Goal: Transaction & Acquisition: Purchase product/service

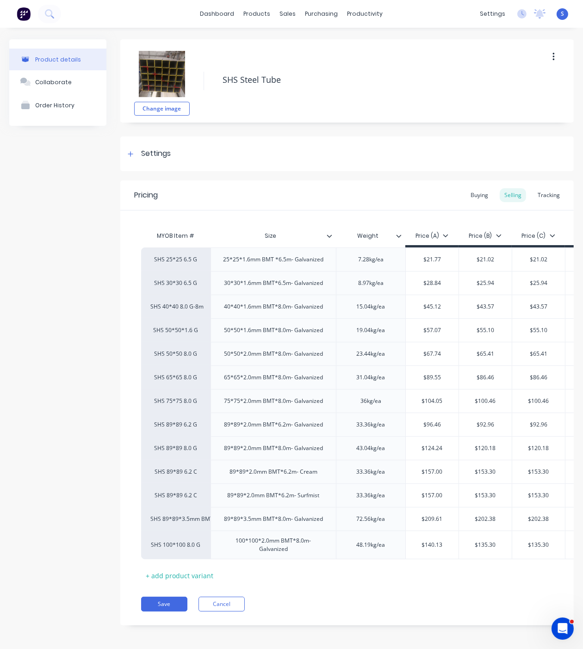
scroll to position [0, 21]
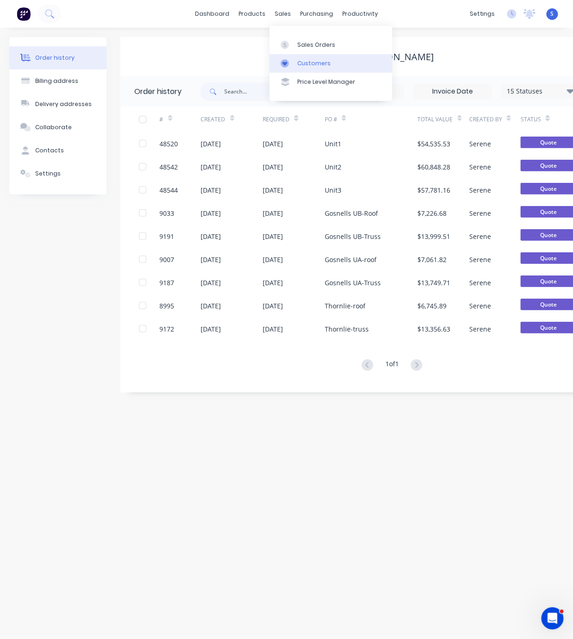
click at [322, 67] on div "Customers" at bounding box center [313, 63] width 33 height 8
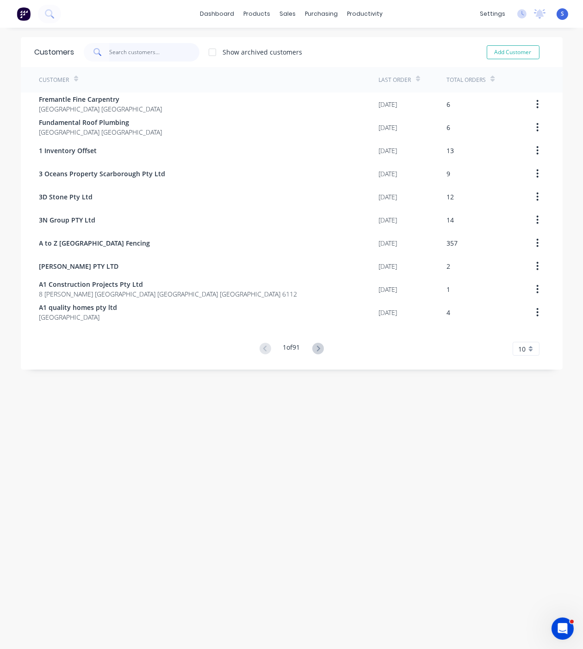
click at [147, 51] on input "text" at bounding box center [154, 52] width 90 height 19
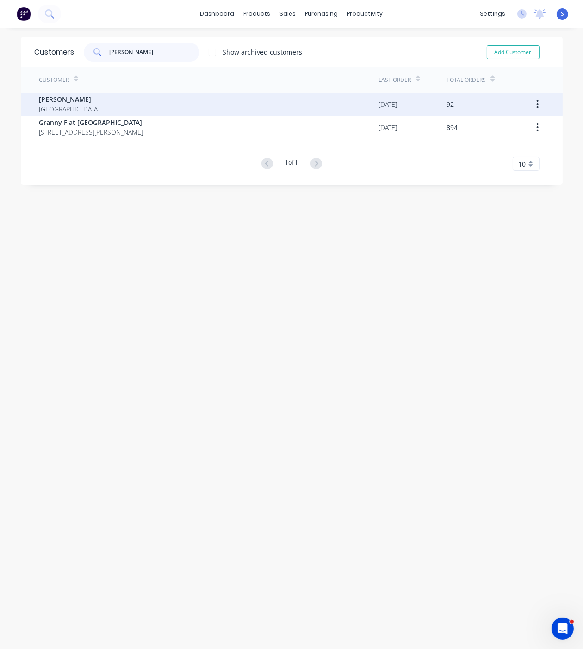
type input "[PERSON_NAME]"
click at [155, 101] on div "[PERSON_NAME] [GEOGRAPHIC_DATA]" at bounding box center [209, 104] width 340 height 23
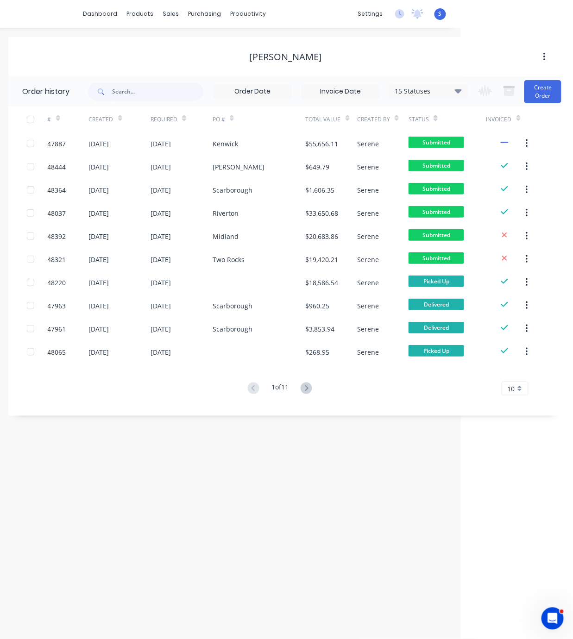
drag, startPoint x: 290, startPoint y: 438, endPoint x: 468, endPoint y: 427, distance: 177.6
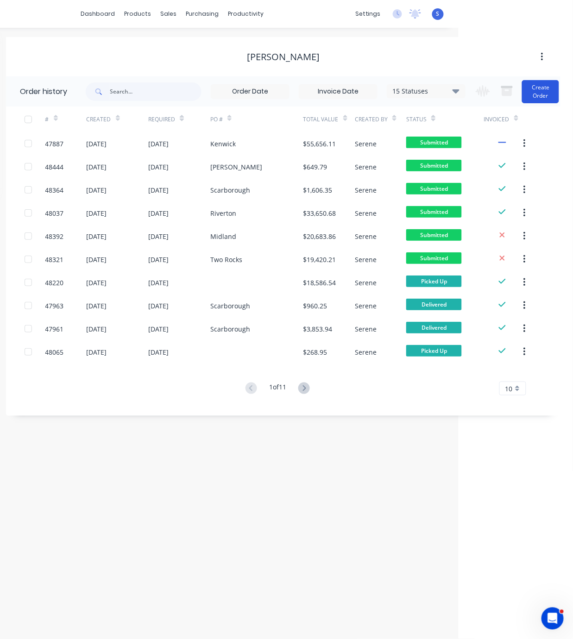
click at [541, 90] on button "Create Order" at bounding box center [540, 91] width 37 height 23
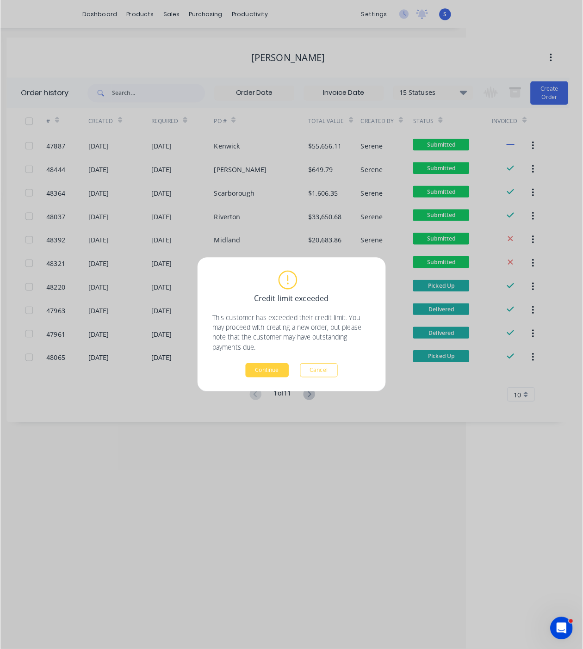
scroll to position [0, 106]
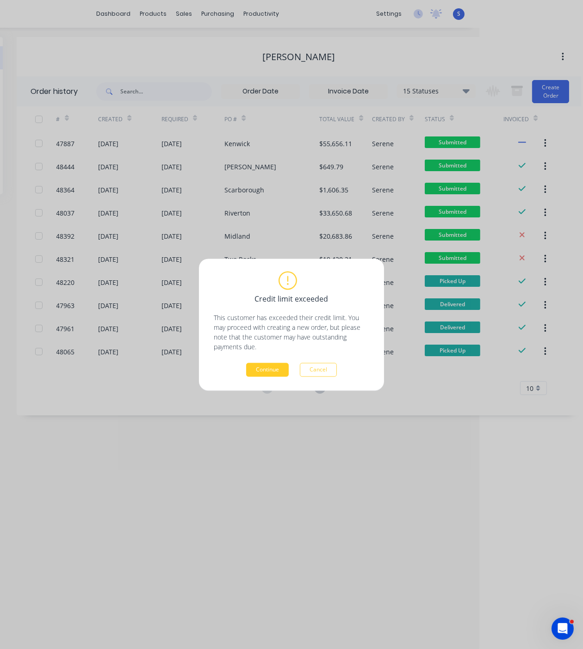
click at [270, 368] on button "Continue" at bounding box center [267, 370] width 43 height 14
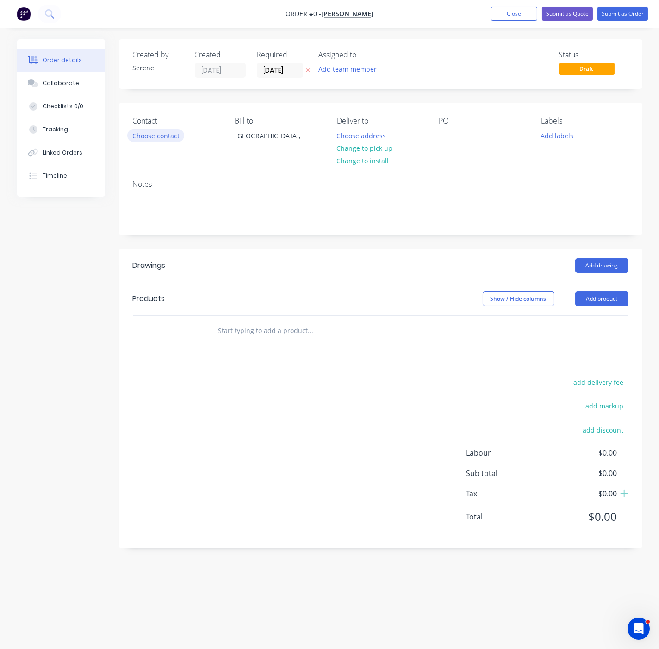
click at [150, 142] on button "Choose contact" at bounding box center [155, 135] width 57 height 12
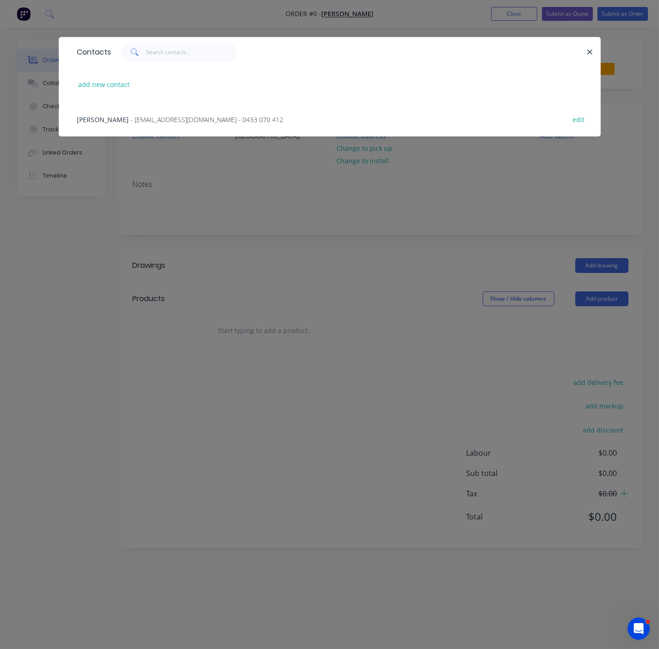
click at [136, 122] on span "- [EMAIL_ADDRESS][DOMAIN_NAME] - 0433 070 412" at bounding box center [207, 119] width 153 height 9
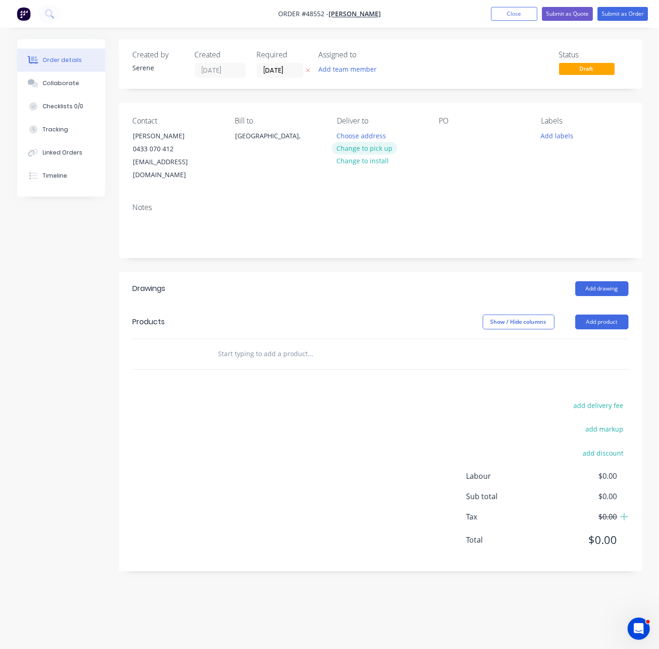
click at [368, 155] on button "Change to pick up" at bounding box center [365, 148] width 66 height 12
click at [572, 321] on button "Add product" at bounding box center [601, 322] width 53 height 15
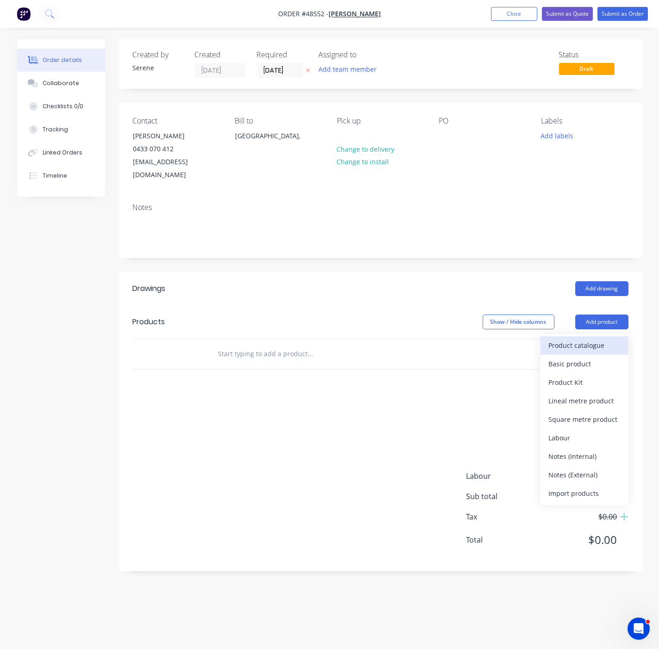
click at [572, 340] on div "Product catalogue" at bounding box center [584, 345] width 71 height 13
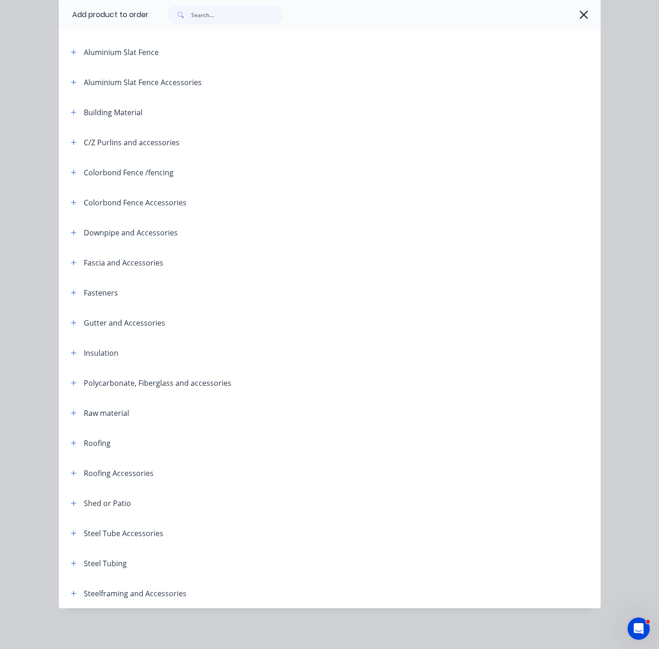
drag, startPoint x: 68, startPoint y: 586, endPoint x: 78, endPoint y: 574, distance: 16.1
click at [68, 588] on button "button" at bounding box center [74, 594] width 12 height 12
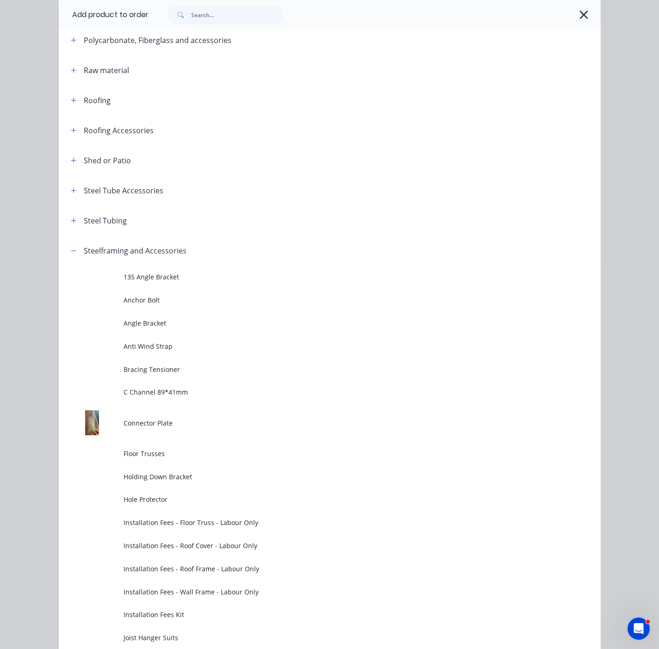
scroll to position [838, 0]
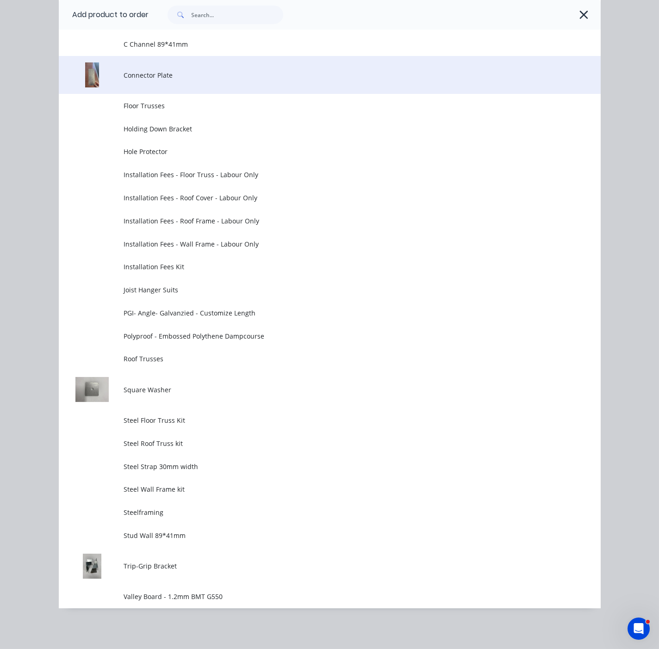
click at [187, 70] on span "Connector Plate" at bounding box center [314, 75] width 381 height 10
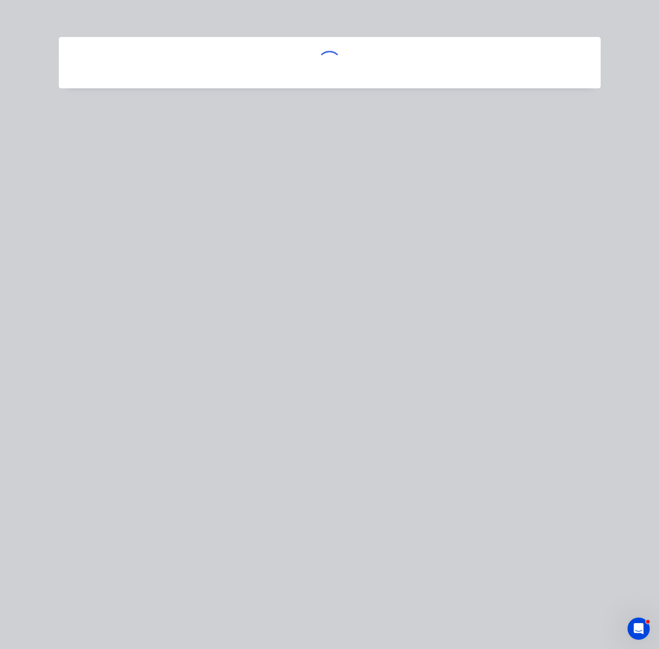
scroll to position [0, 0]
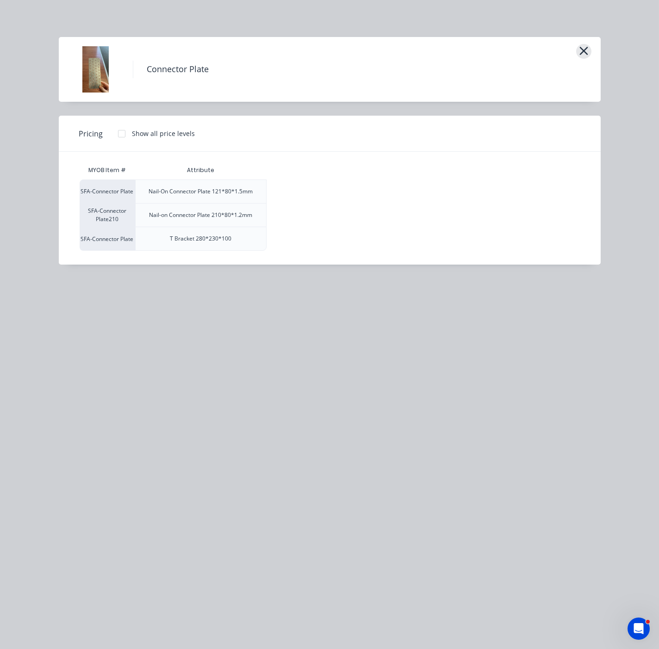
click at [572, 51] on icon "button" at bounding box center [584, 50] width 10 height 13
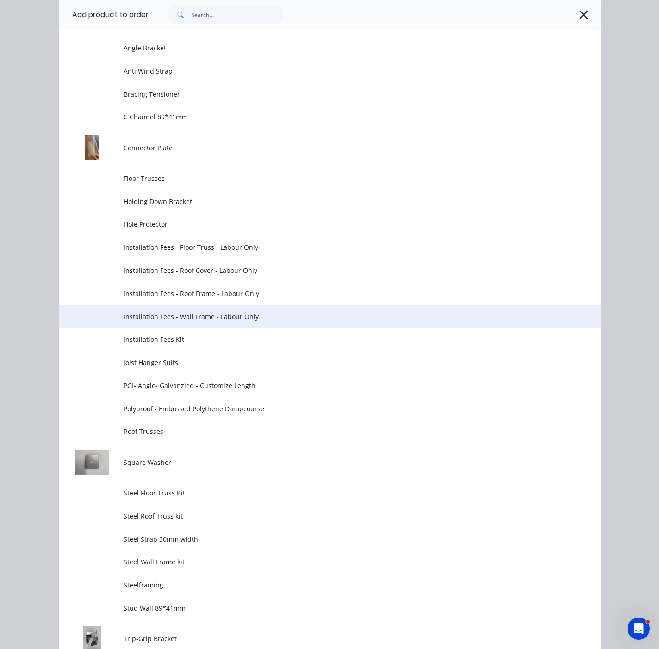
scroll to position [521, 0]
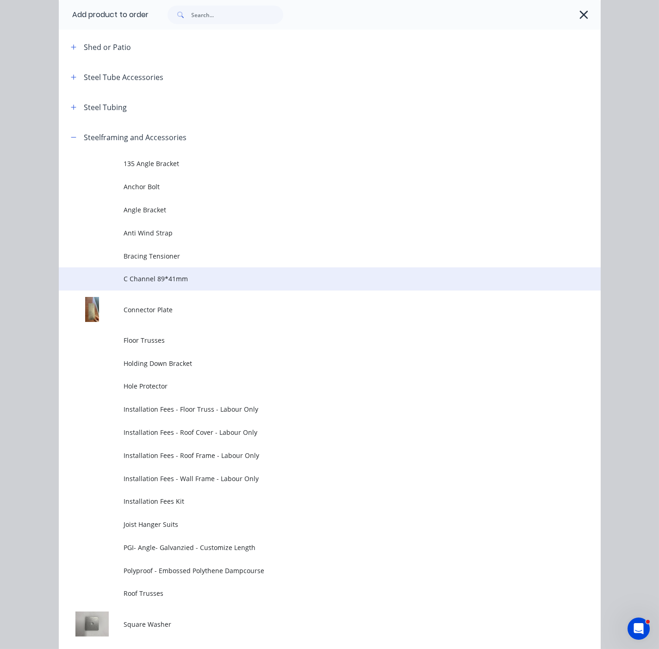
click at [161, 284] on span "C Channel 89*41mm" at bounding box center [314, 279] width 381 height 10
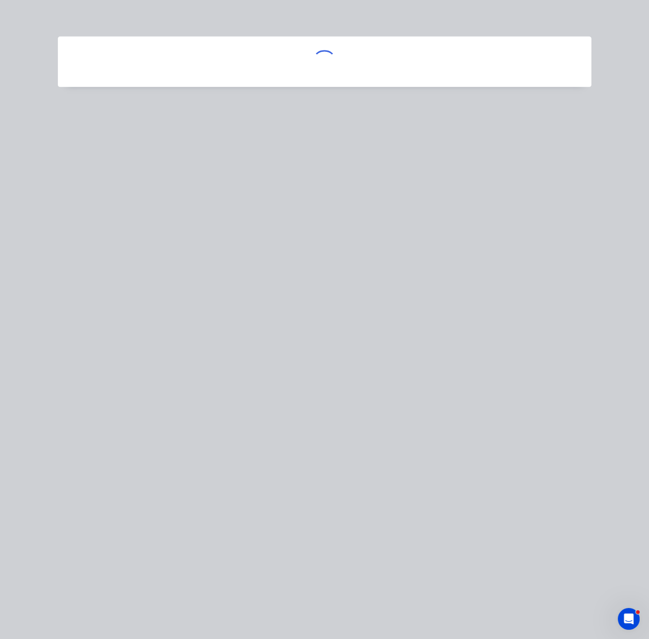
scroll to position [0, 0]
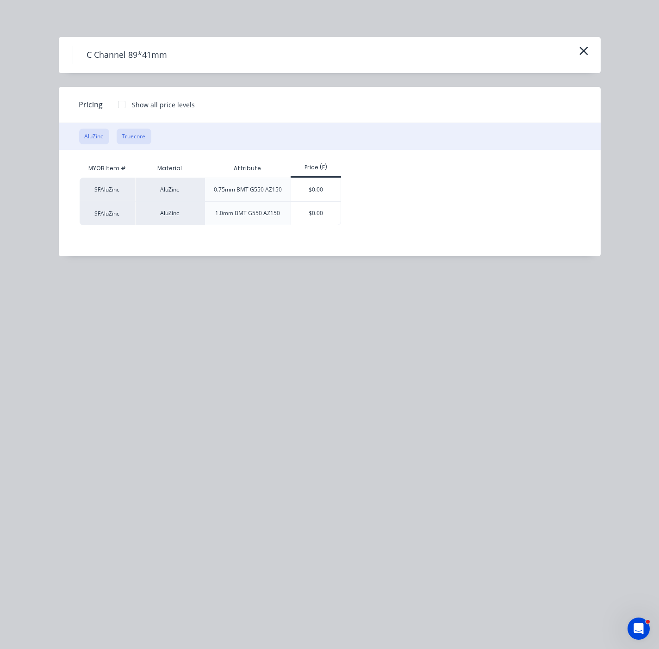
click at [134, 144] on button "Truecore" at bounding box center [134, 137] width 35 height 16
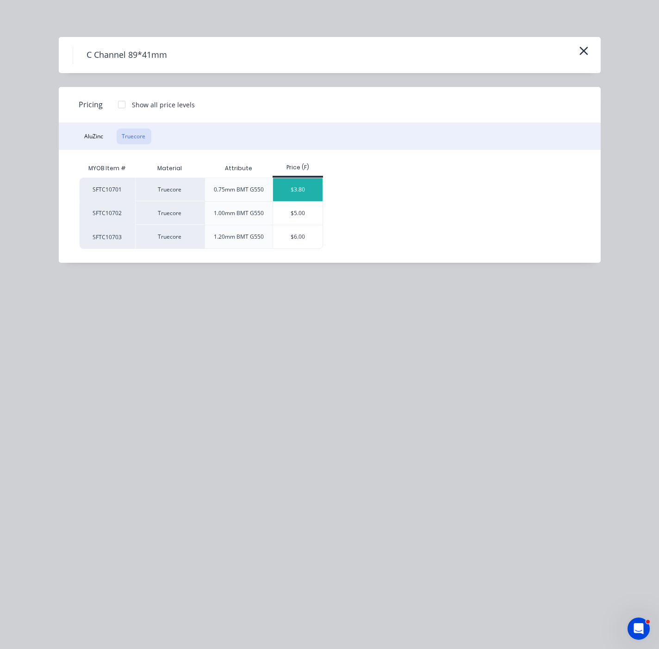
click at [299, 197] on div "$3.80" at bounding box center [298, 189] width 50 height 23
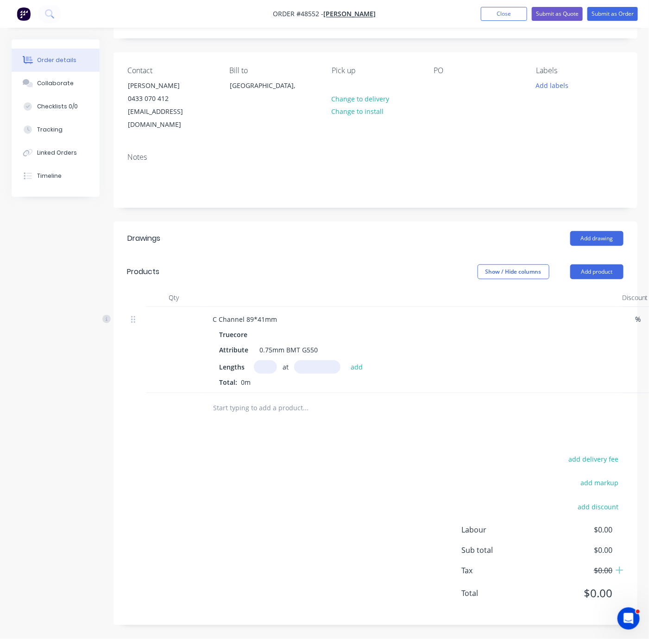
scroll to position [67, 0]
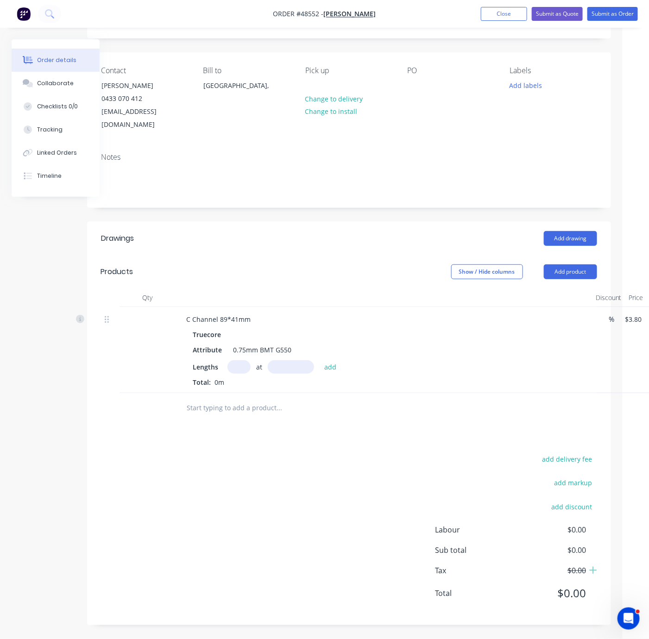
drag, startPoint x: 482, startPoint y: 381, endPoint x: 592, endPoint y: 373, distance: 109.6
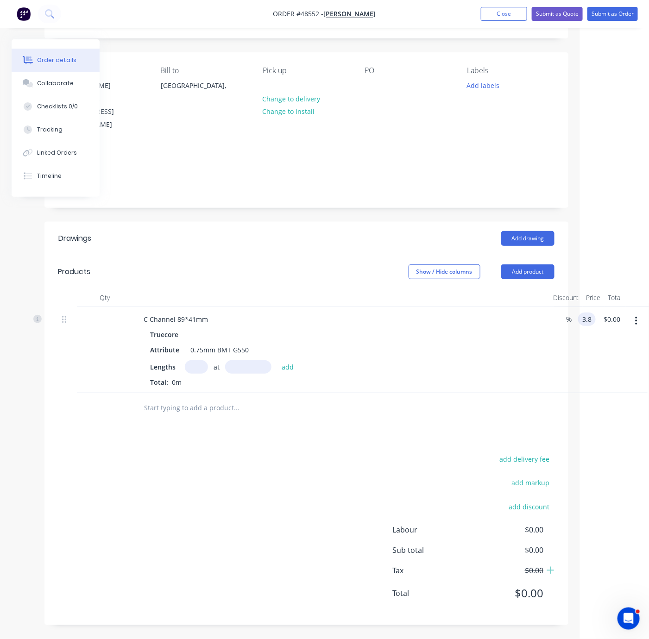
click at [572, 312] on input "3.8" at bounding box center [588, 318] width 14 height 13
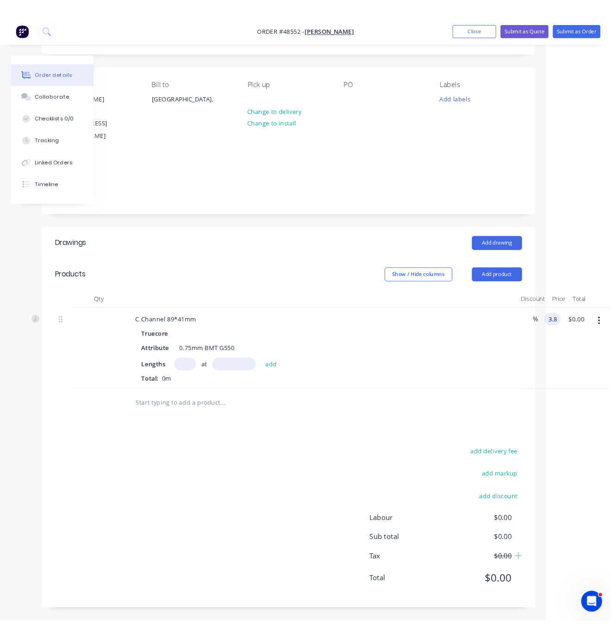
scroll to position [67, 71]
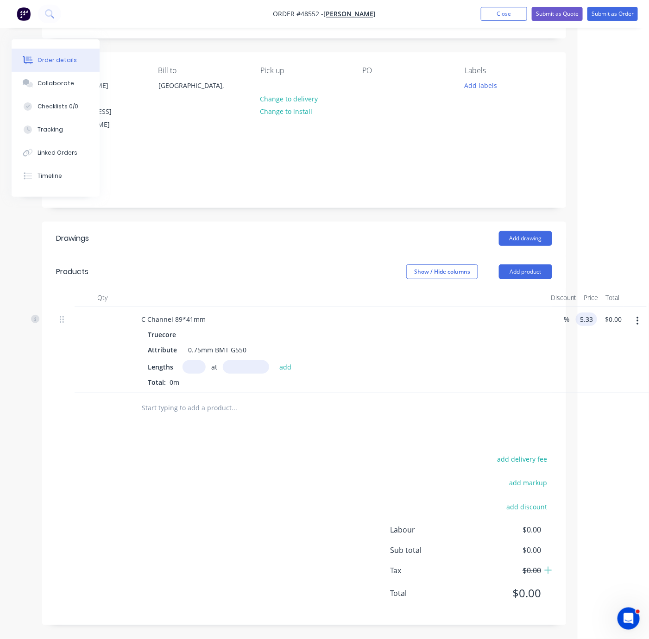
type input "$5.33"
click at [445, 453] on div "add delivery fee" at bounding box center [494, 465] width 116 height 24
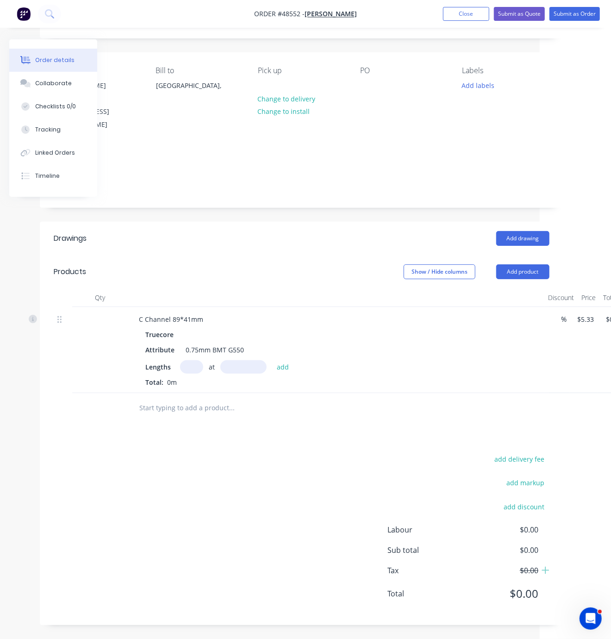
click at [241, 535] on div "add delivery fee add markup add discount Labour $0.00 Sub total $0.00 Tax $0.00…" at bounding box center [302, 532] width 496 height 158
click at [238, 507] on div "add delivery fee add markup add discount Labour $0.00 Sub total $0.00 Tax $0.00…" at bounding box center [302, 532] width 496 height 158
click at [249, 237] on header "Drawings Add drawing" at bounding box center [302, 238] width 524 height 33
click at [198, 360] on input "text" at bounding box center [191, 366] width 23 height 13
type input "1"
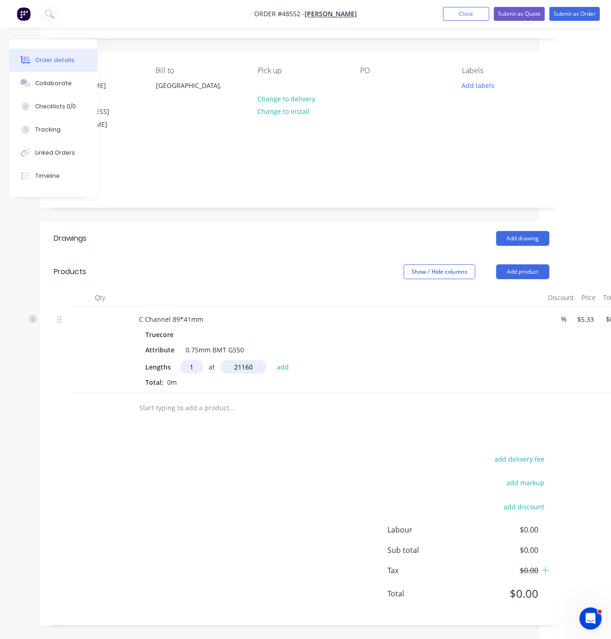
type input "21160"
click at [272, 360] on button "add" at bounding box center [283, 366] width 22 height 12
type input "$112.78"
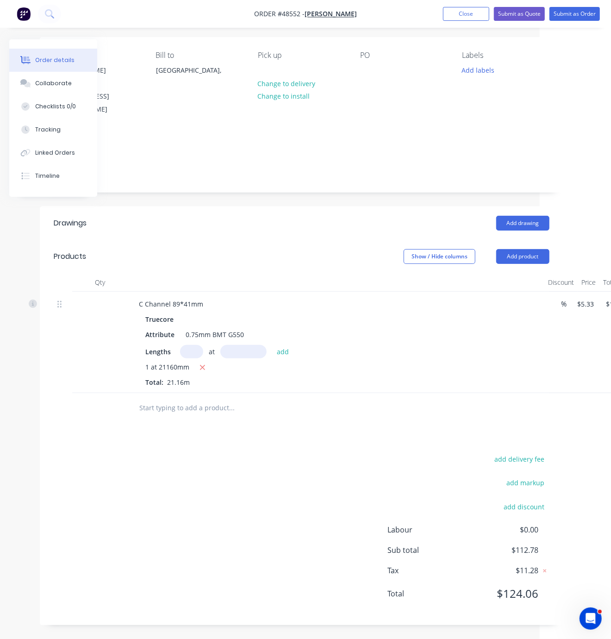
click at [192, 356] on input "text" at bounding box center [191, 351] width 23 height 13
type input "1"
type input "21160"
click at [272, 345] on button "add" at bounding box center [283, 351] width 22 height 12
type input "$225.57"
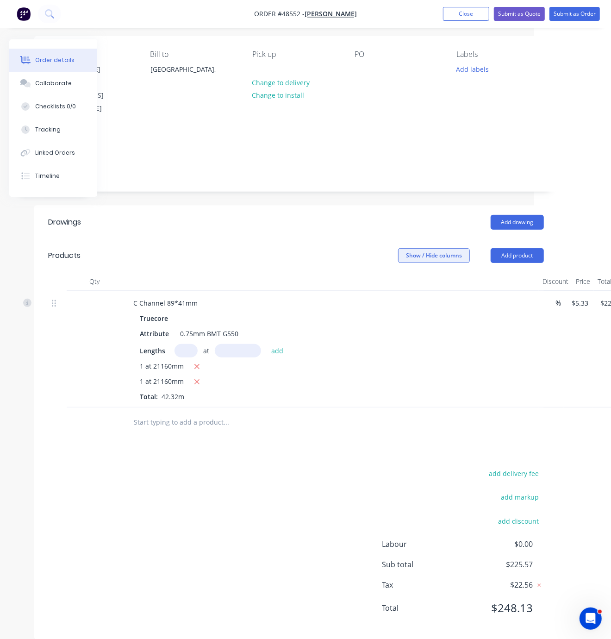
drag, startPoint x: 263, startPoint y: 256, endPoint x: 513, endPoint y: 266, distance: 250.2
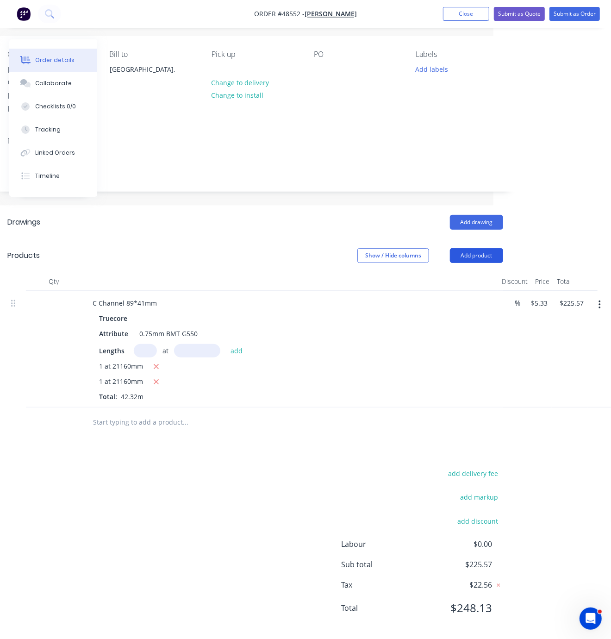
click at [489, 252] on button "Add product" at bounding box center [476, 255] width 53 height 15
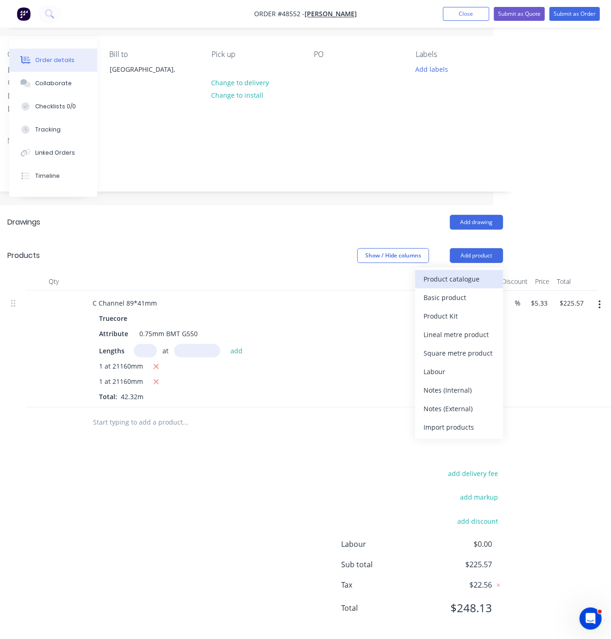
click at [468, 272] on div "Product catalogue" at bounding box center [459, 278] width 71 height 13
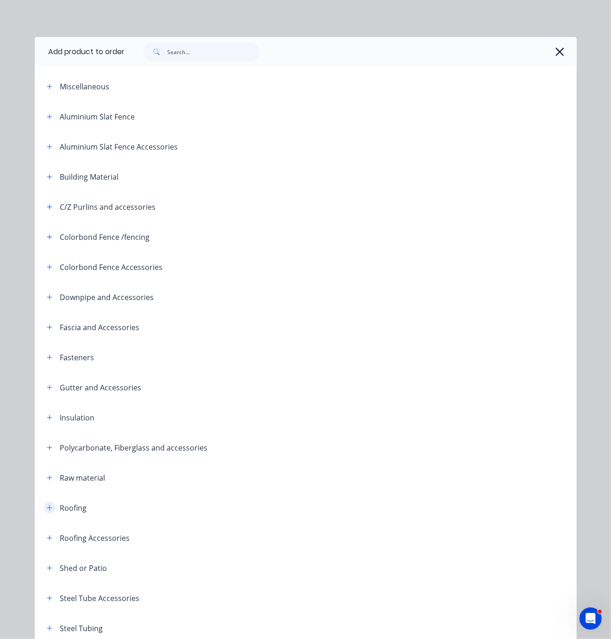
click at [44, 513] on button "button" at bounding box center [50, 508] width 12 height 12
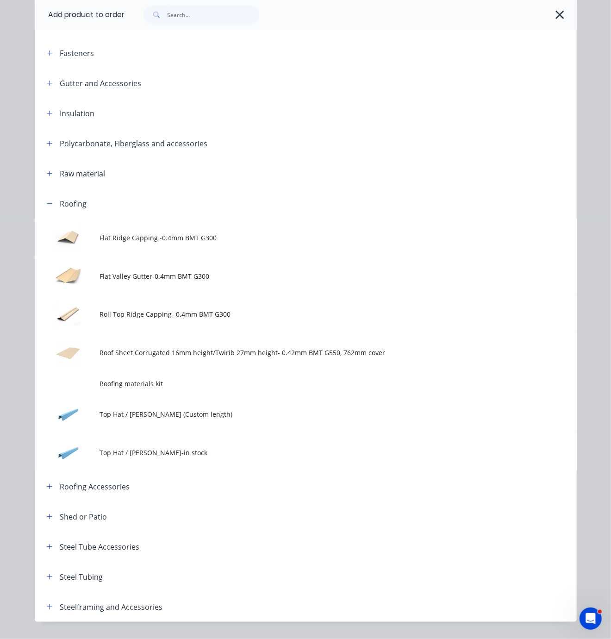
scroll to position [379, 0]
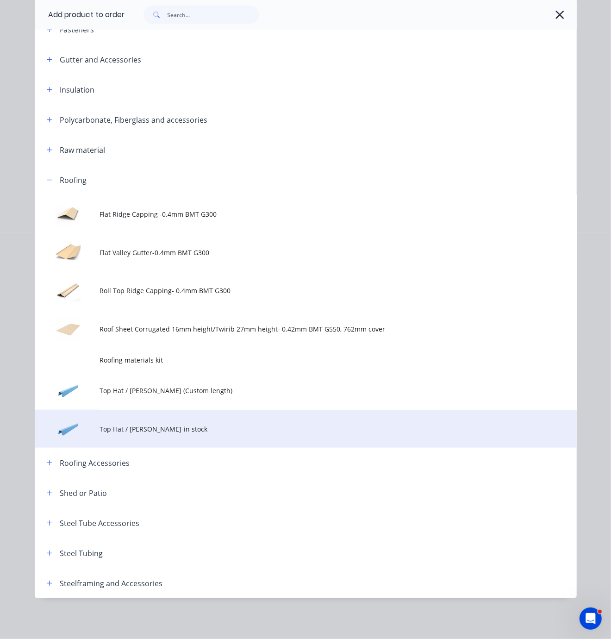
click at [163, 424] on span "Top Hat / [PERSON_NAME]-in stock" at bounding box center [290, 429] width 381 height 10
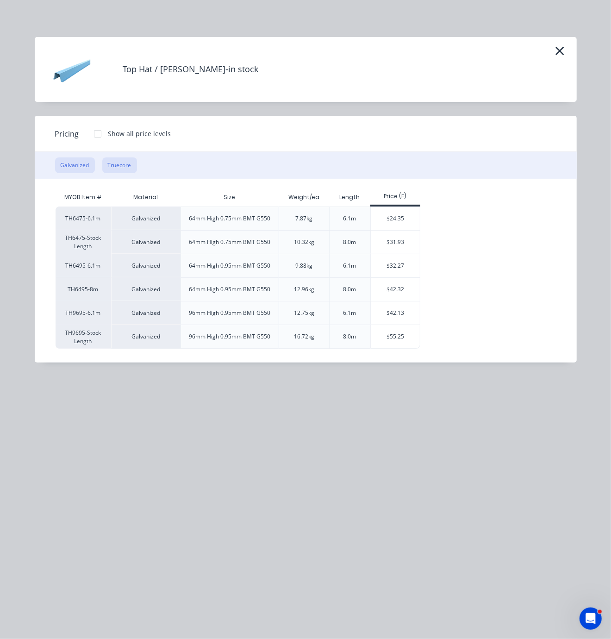
click at [136, 172] on button "Truecore" at bounding box center [119, 165] width 35 height 16
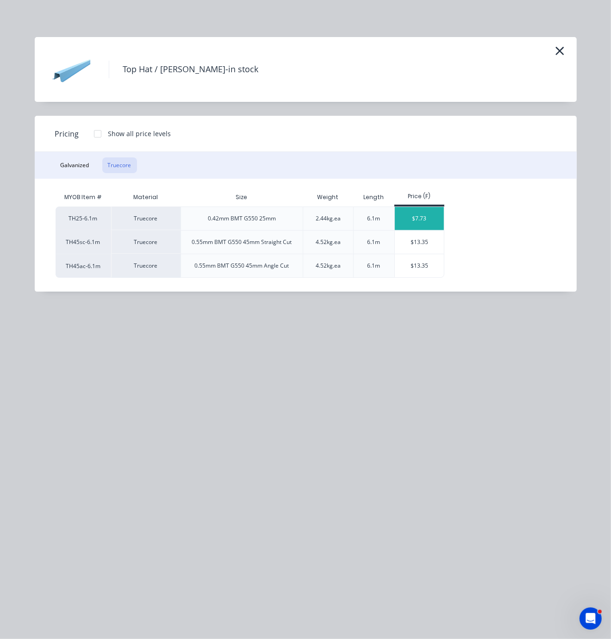
click at [427, 225] on div "$7.73" at bounding box center [420, 218] width 50 height 23
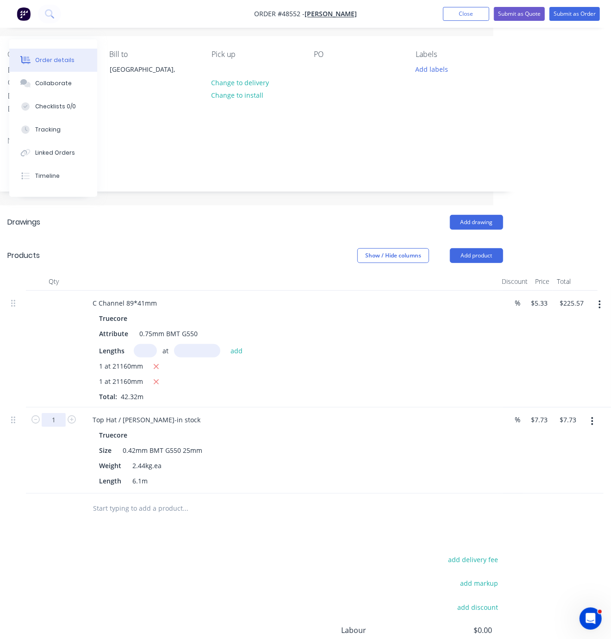
click at [47, 426] on input "1" at bounding box center [54, 420] width 24 height 14
type input "300"
type input "$2,319.00"
click at [256, 223] on div "Add drawing" at bounding box center [308, 222] width 390 height 15
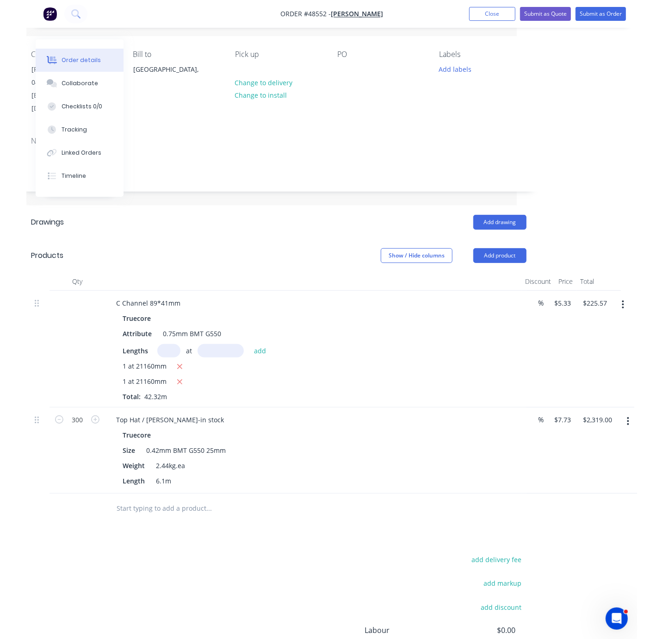
scroll to position [67, 0]
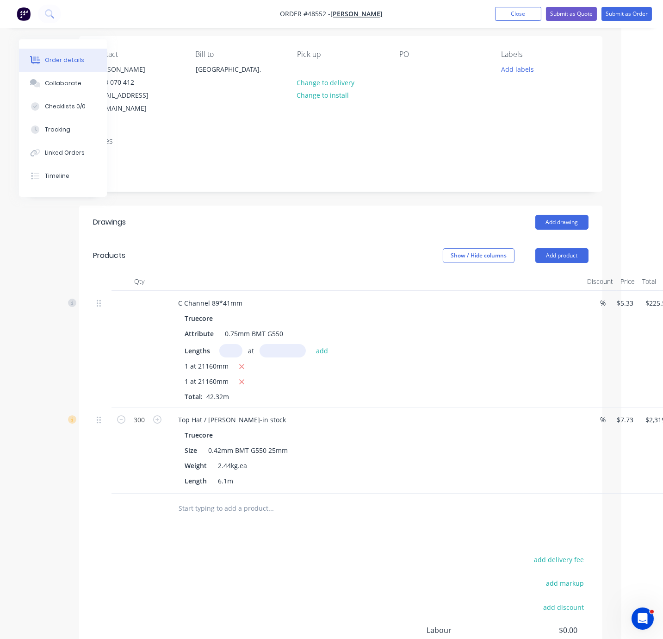
drag, startPoint x: 279, startPoint y: 210, endPoint x: 377, endPoint y: 208, distance: 98.6
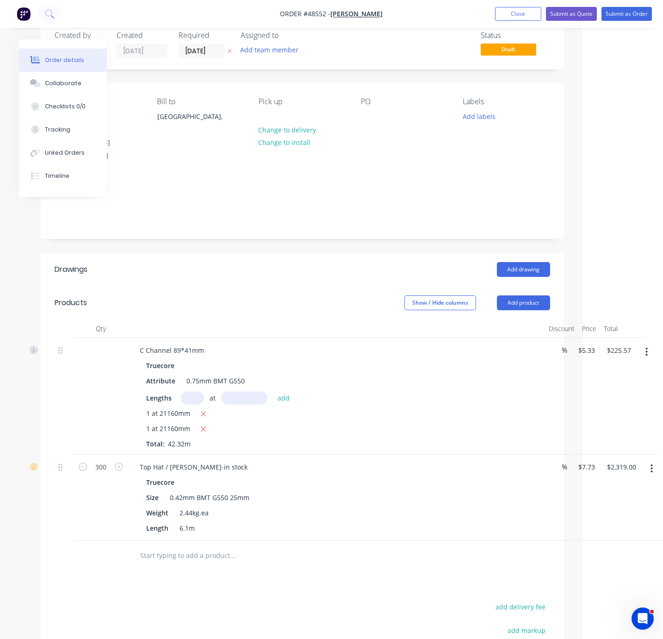
scroll to position [0, 83]
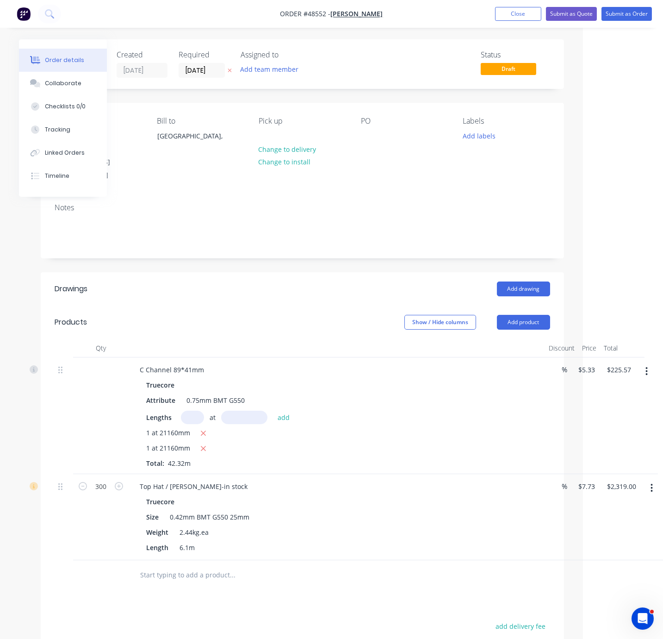
click at [197, 63] on div "Required [DATE]" at bounding box center [204, 63] width 51 height 27
click at [201, 67] on input "[DATE]" at bounding box center [201, 70] width 45 height 14
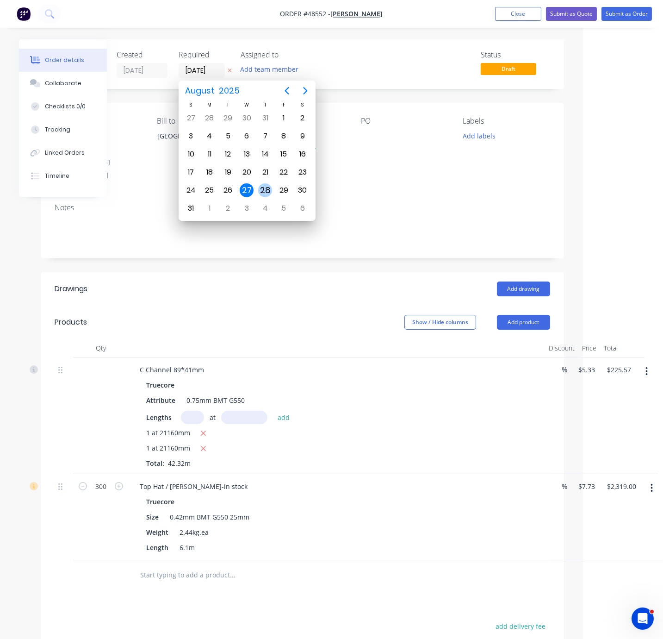
click at [269, 189] on div "28" at bounding box center [265, 190] width 14 height 14
type input "[DATE]"
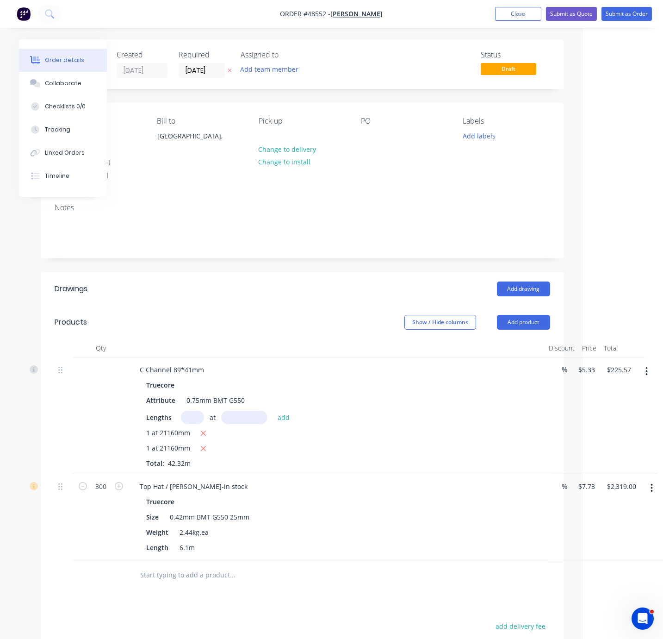
click at [320, 322] on div "Show / Hide columns Add product" at bounding box center [355, 322] width 390 height 15
click at [241, 307] on header "Products Show / Hide columns Add product" at bounding box center [303, 322] width 524 height 33
click at [572, 16] on button "Submit as Order" at bounding box center [627, 14] width 50 height 14
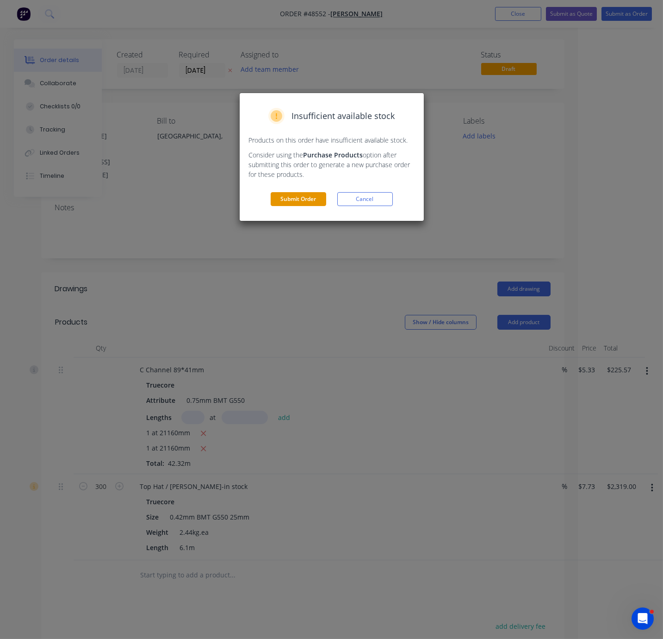
click at [285, 206] on button "Submit Order" at bounding box center [299, 199] width 56 height 14
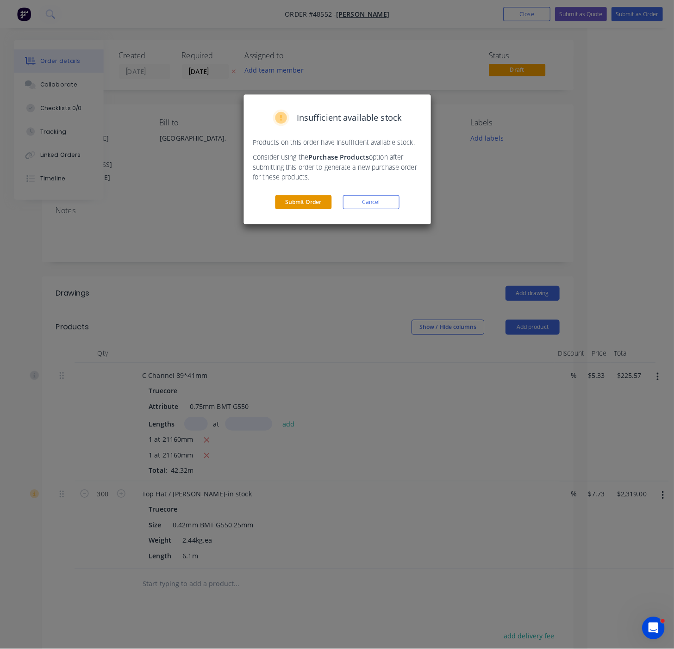
scroll to position [0, 73]
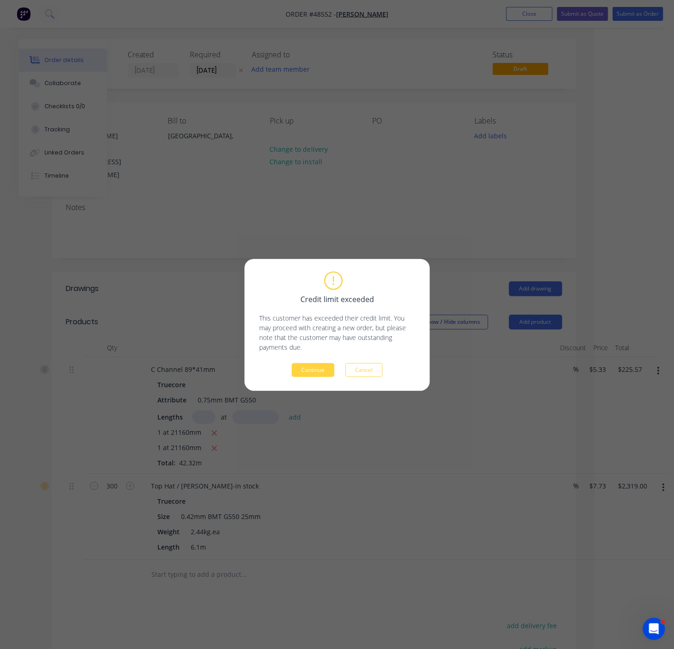
click at [304, 371] on button "Continue" at bounding box center [313, 370] width 43 height 14
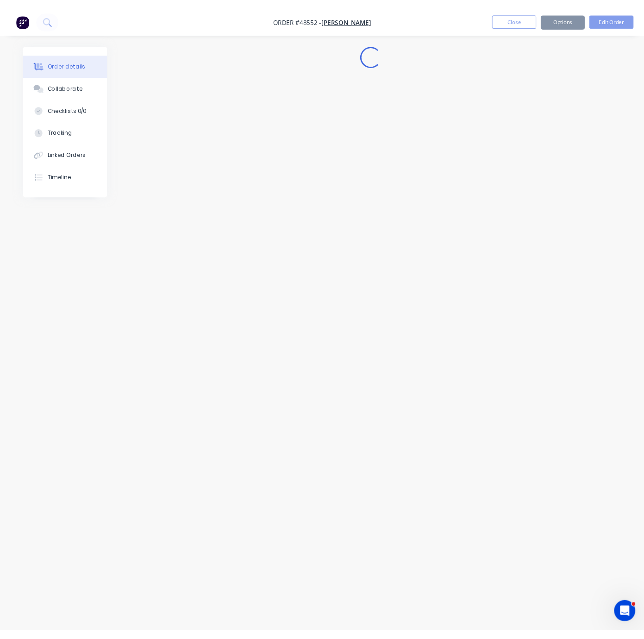
scroll to position [0, 0]
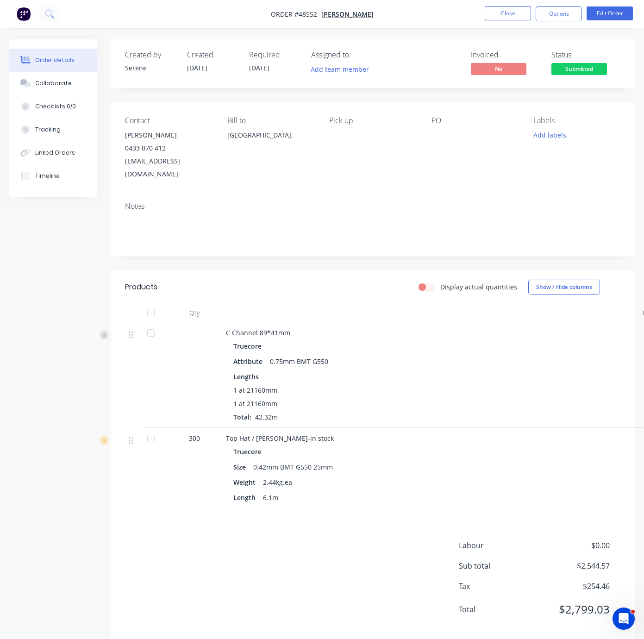
drag, startPoint x: 271, startPoint y: 281, endPoint x: 379, endPoint y: 285, distance: 107.5
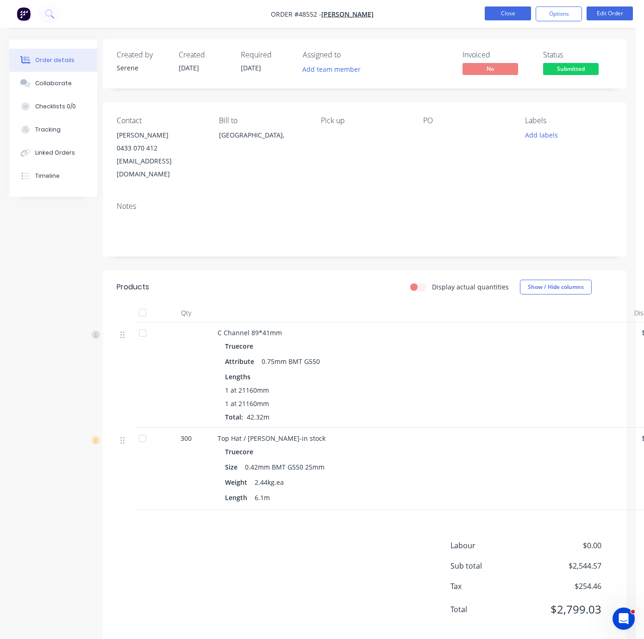
click at [499, 13] on button "Close" at bounding box center [508, 13] width 46 height 14
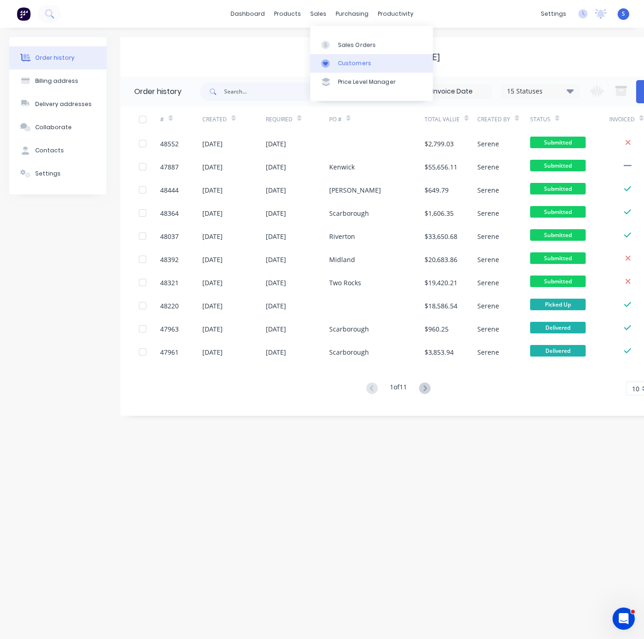
click at [348, 68] on div "Customers" at bounding box center [354, 63] width 33 height 8
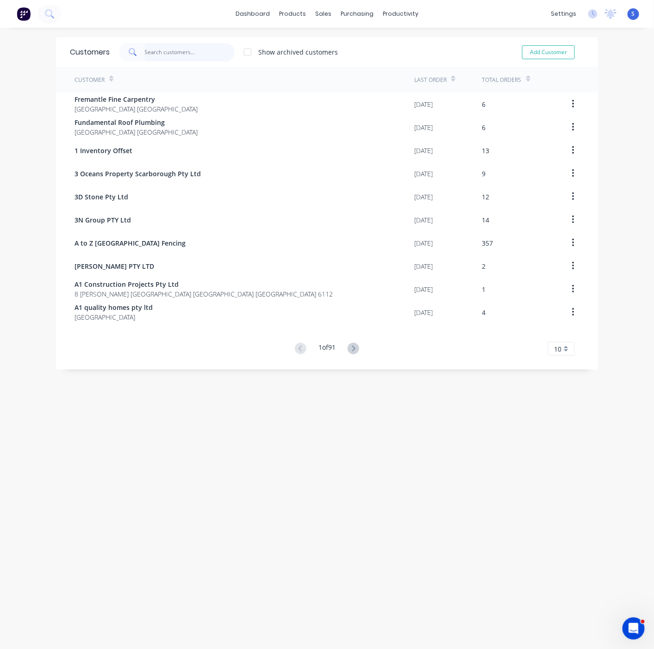
click at [168, 49] on input "text" at bounding box center [190, 52] width 90 height 19
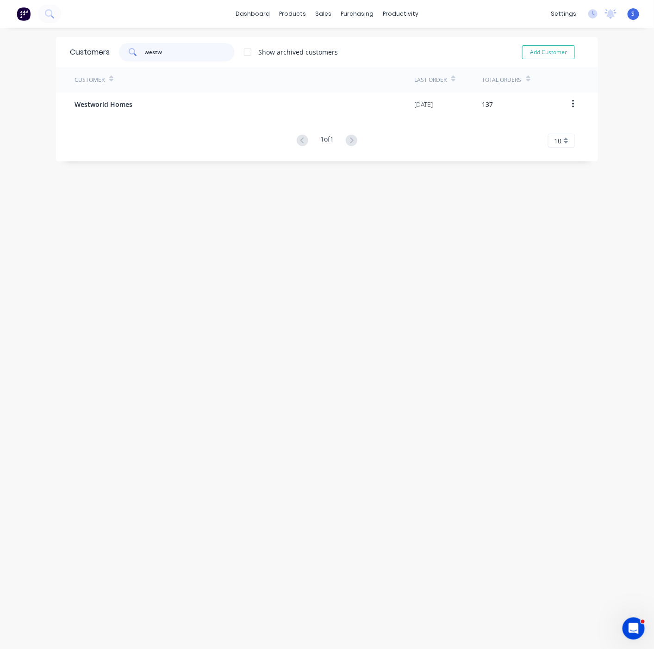
type input "westw"
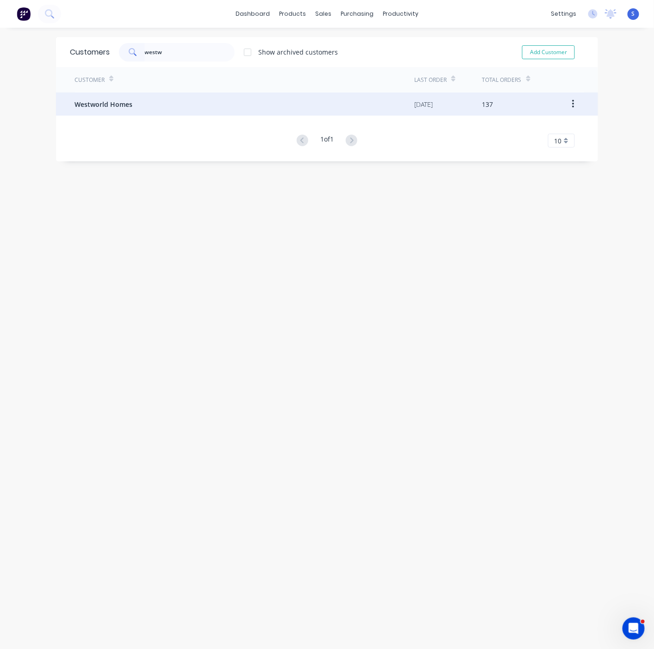
click at [127, 110] on div "Westworld Homes" at bounding box center [245, 104] width 340 height 23
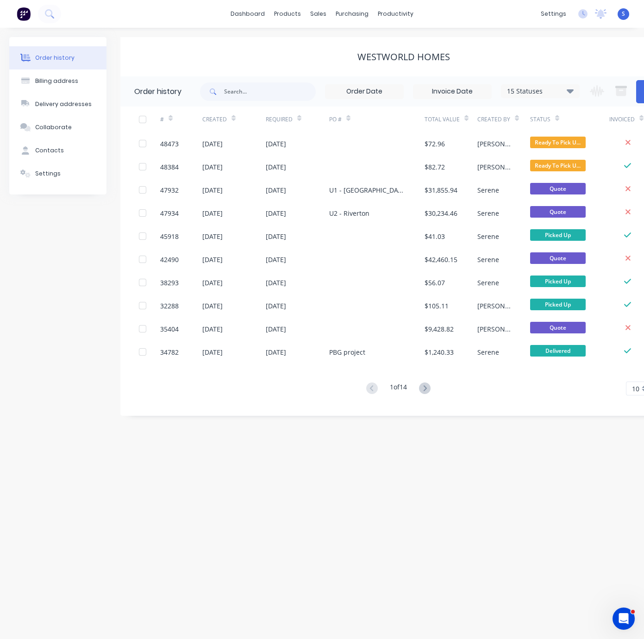
click at [0, 133] on html "dashboard products sales purchasing productivity dashboard products Product Cat…" at bounding box center [322, 319] width 644 height 639
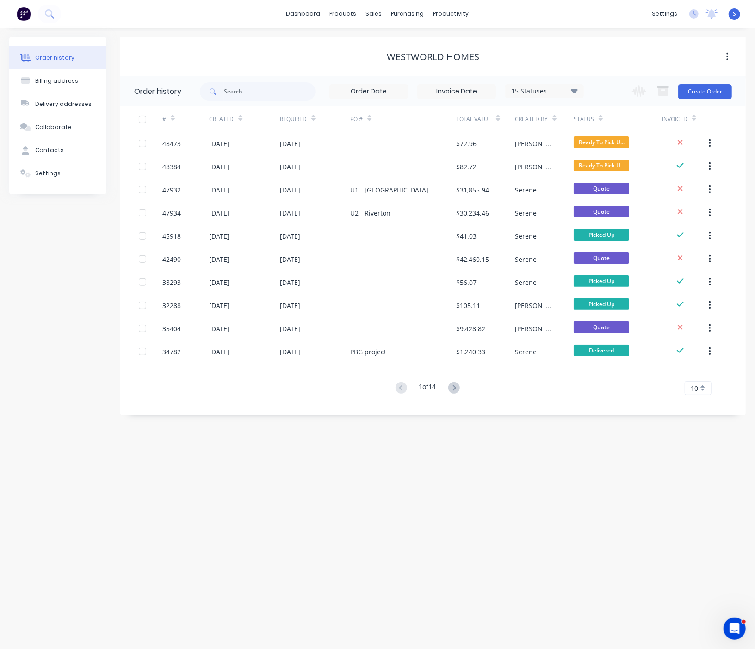
drag, startPoint x: 320, startPoint y: 464, endPoint x: 482, endPoint y: 482, distance: 163.0
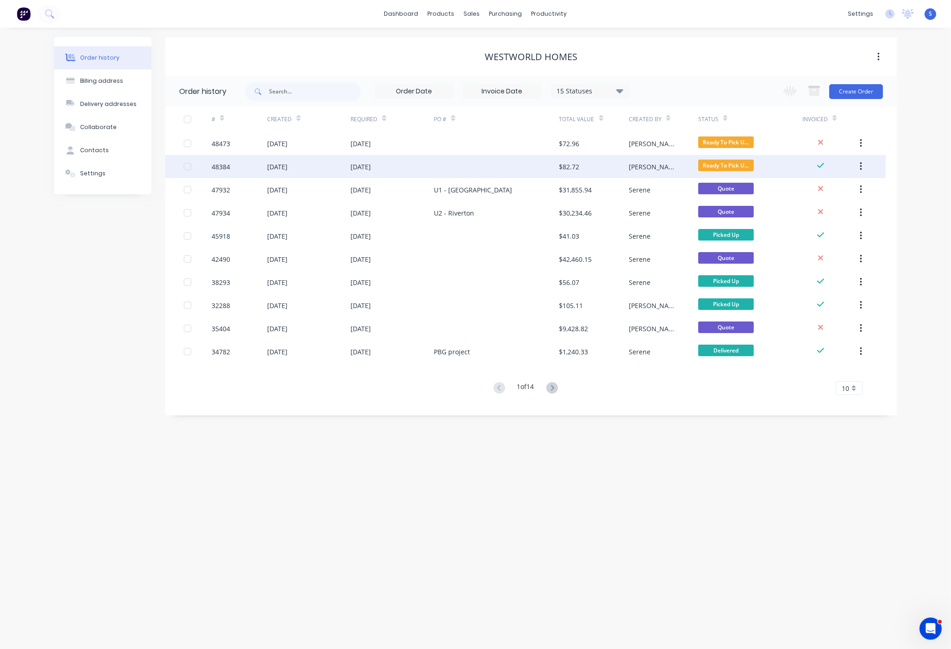
click at [449, 161] on div at bounding box center [496, 166] width 125 height 23
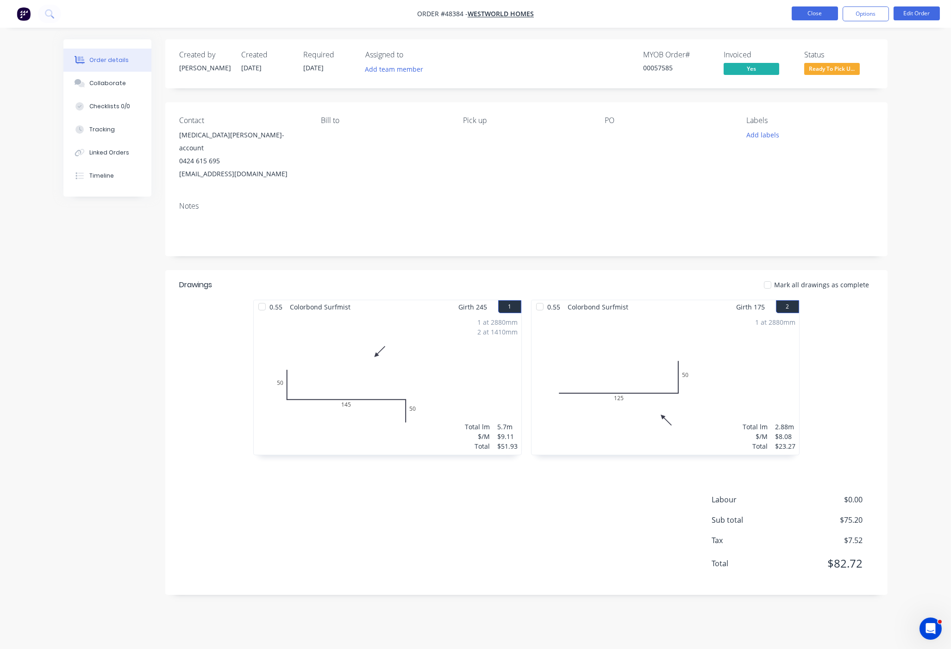
click at [572, 9] on button "Close" at bounding box center [815, 13] width 46 height 14
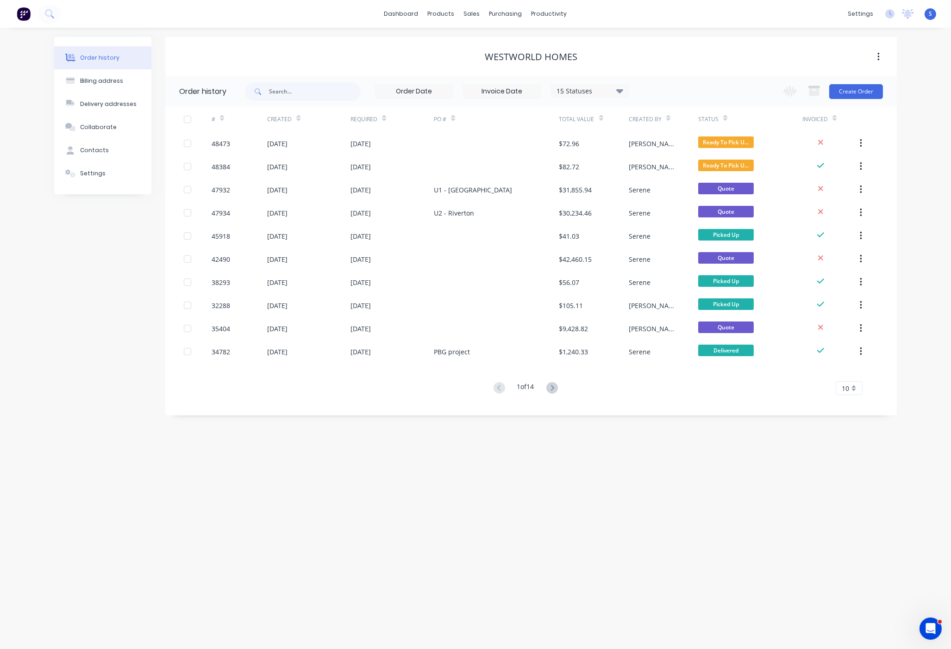
click at [572, 465] on div "Order history Billing address Delivery addresses Collaborate Contacts Settings …" at bounding box center [475, 339] width 951 height 622
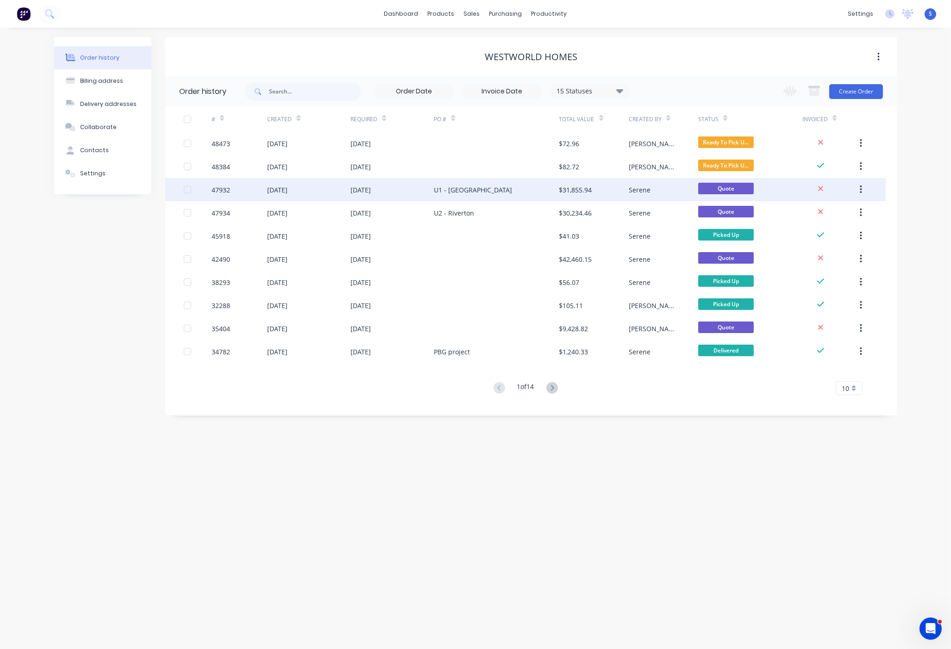
click at [456, 194] on div "U1 - [GEOGRAPHIC_DATA]" at bounding box center [473, 190] width 78 height 10
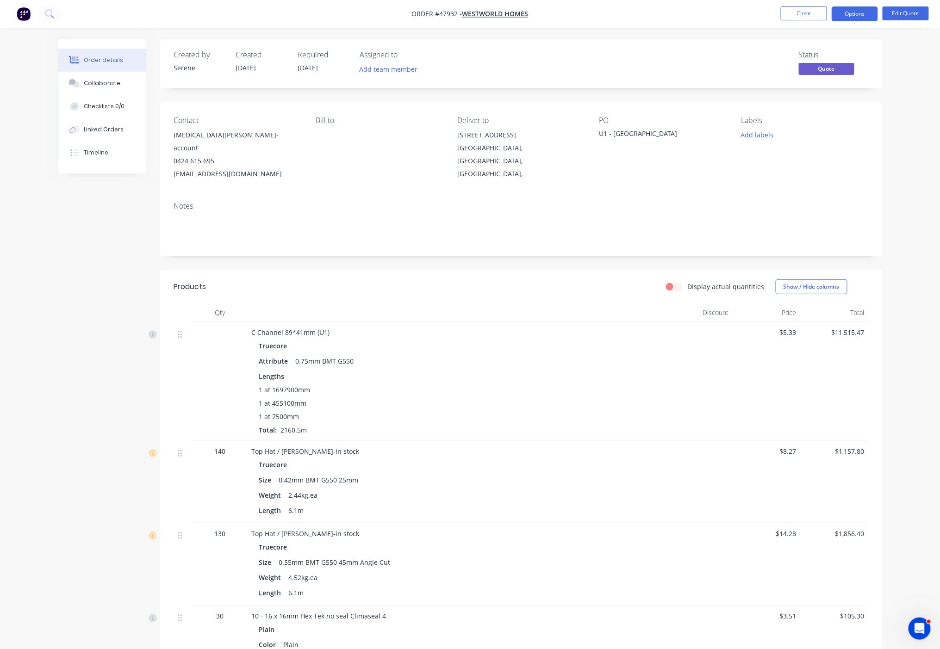
drag, startPoint x: 425, startPoint y: 302, endPoint x: 500, endPoint y: 295, distance: 75.8
click at [451, 295] on header "Products Display actual quantities Show / Hide columns" at bounding box center [521, 286] width 722 height 33
click at [572, 16] on button "Close" at bounding box center [804, 13] width 46 height 14
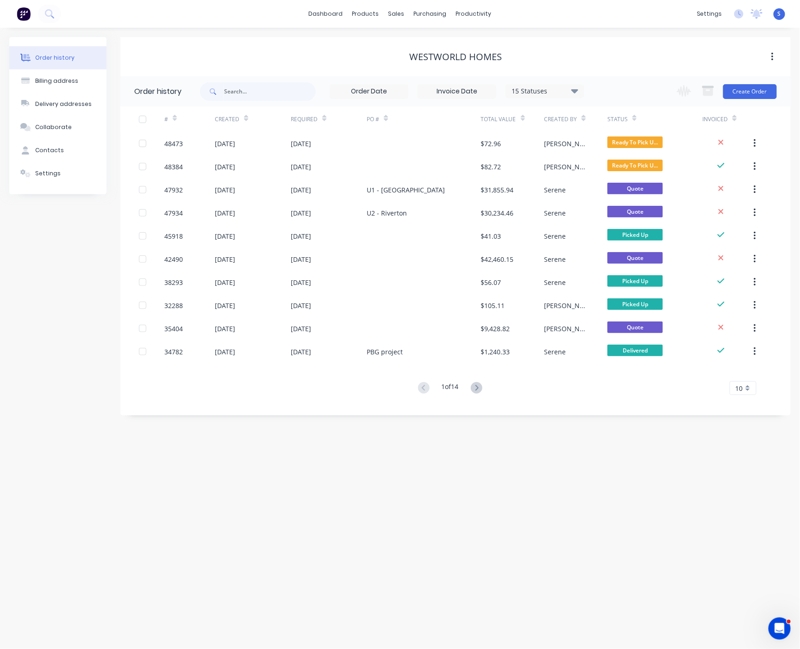
drag, startPoint x: 389, startPoint y: 462, endPoint x: 505, endPoint y: 476, distance: 117.0
click at [418, 520] on div "Order history Billing address Delivery addresses Collaborate Contacts Settings …" at bounding box center [400, 339] width 800 height 622
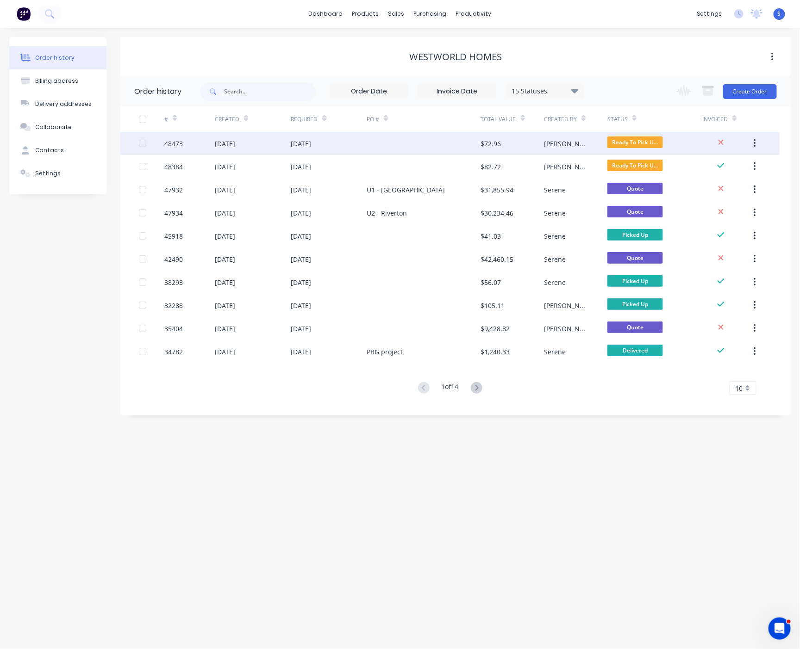
click at [310, 150] on div "[DATE]" at bounding box center [329, 143] width 76 height 23
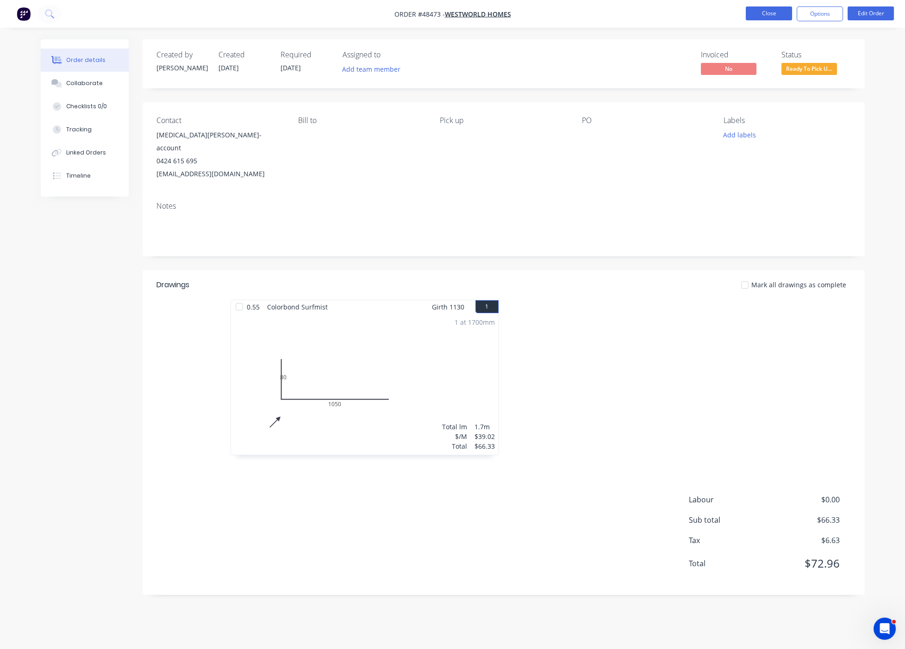
click at [572, 13] on button "Close" at bounding box center [769, 13] width 46 height 14
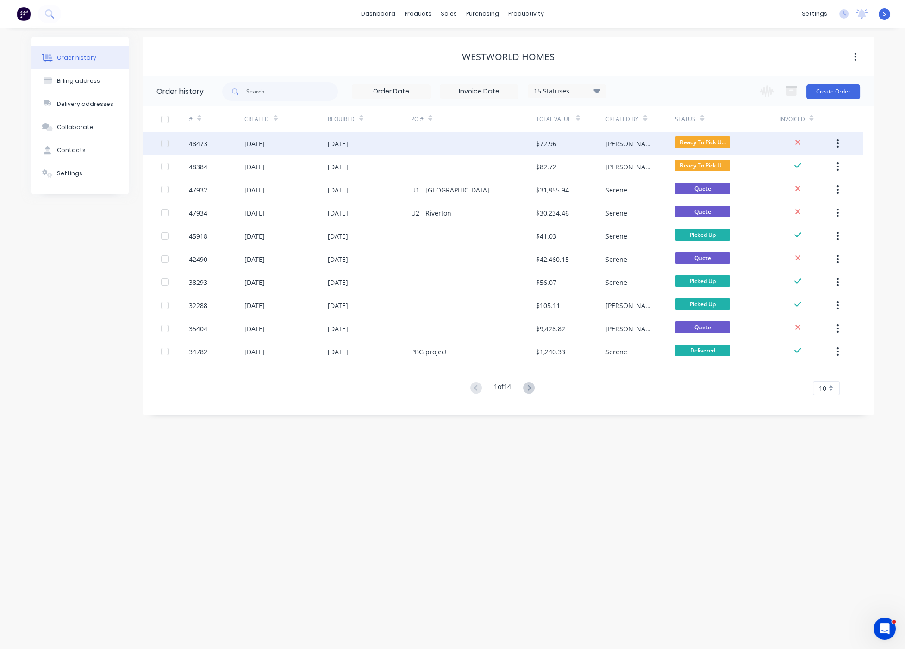
click at [436, 149] on div at bounding box center [473, 143] width 125 height 23
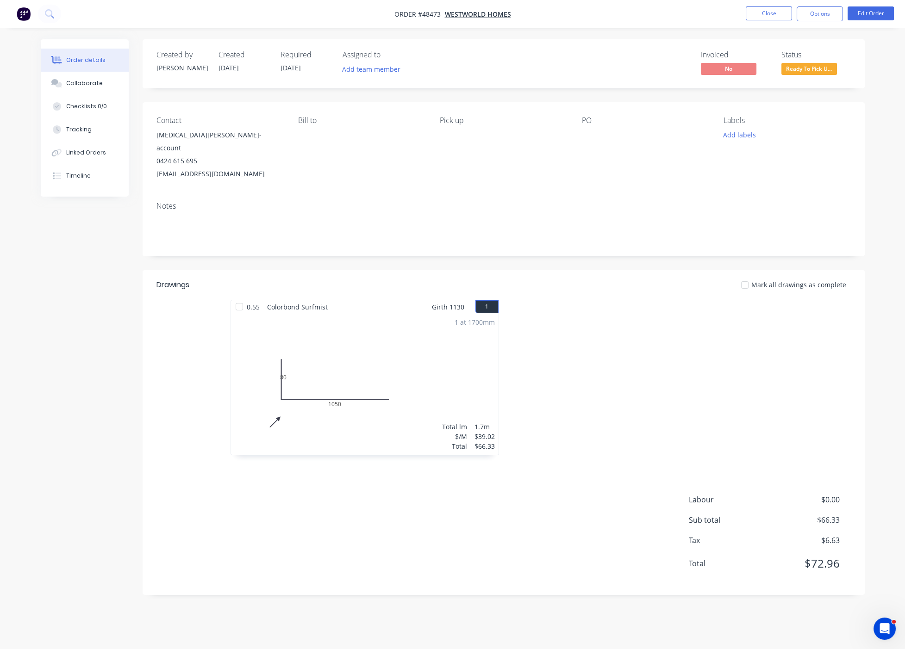
click at [572, 482] on div "Drawings Mark all drawings as complete 0.55 Colorbond Surfmist Girth 1130 1 0 8…" at bounding box center [504, 432] width 722 height 325
click at [572, 305] on div at bounding box center [643, 382] width 278 height 165
click at [572, 18] on button "Options" at bounding box center [820, 13] width 46 height 15
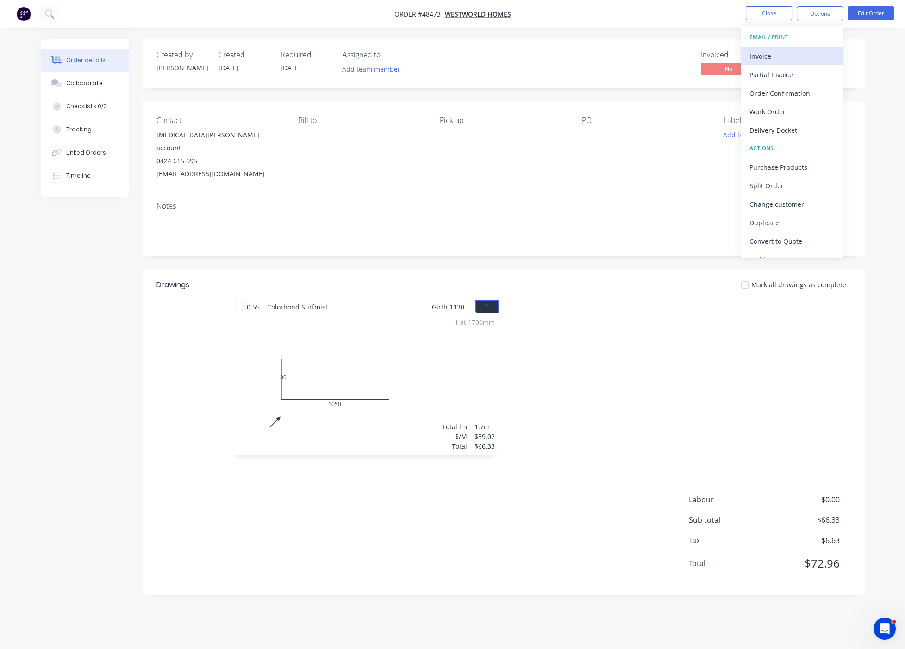
click at [572, 56] on div "Invoice" at bounding box center [791, 56] width 85 height 13
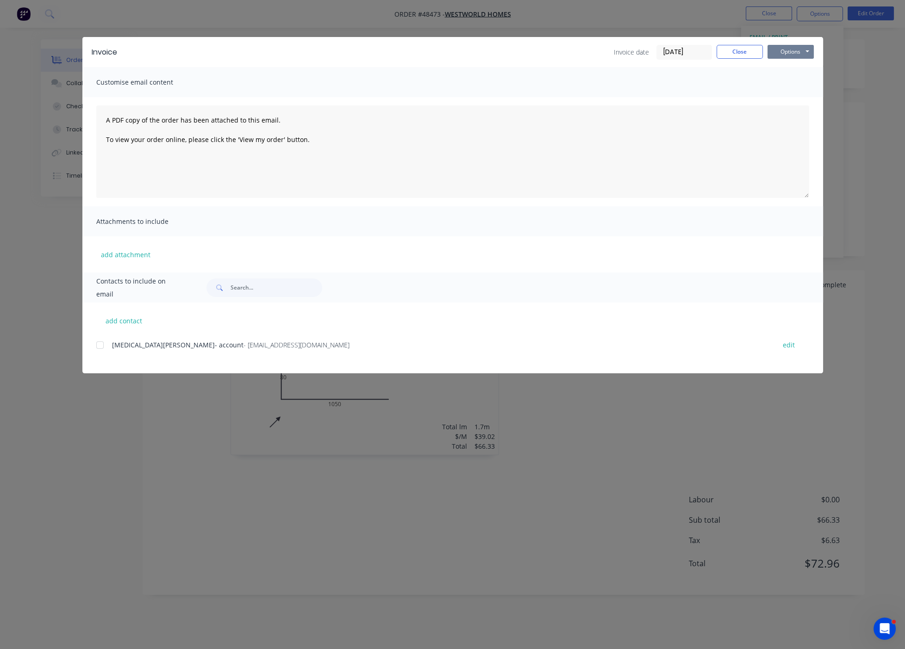
click at [572, 51] on button "Options" at bounding box center [790, 52] width 46 height 14
click at [572, 87] on button "Print" at bounding box center [796, 82] width 59 height 15
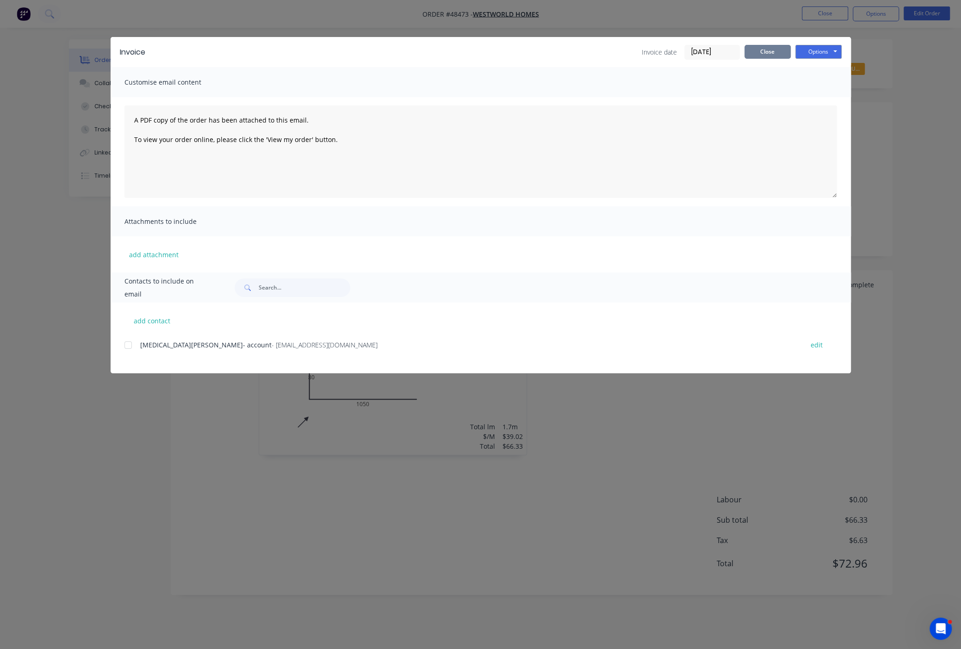
click at [572, 56] on button "Close" at bounding box center [768, 52] width 46 height 14
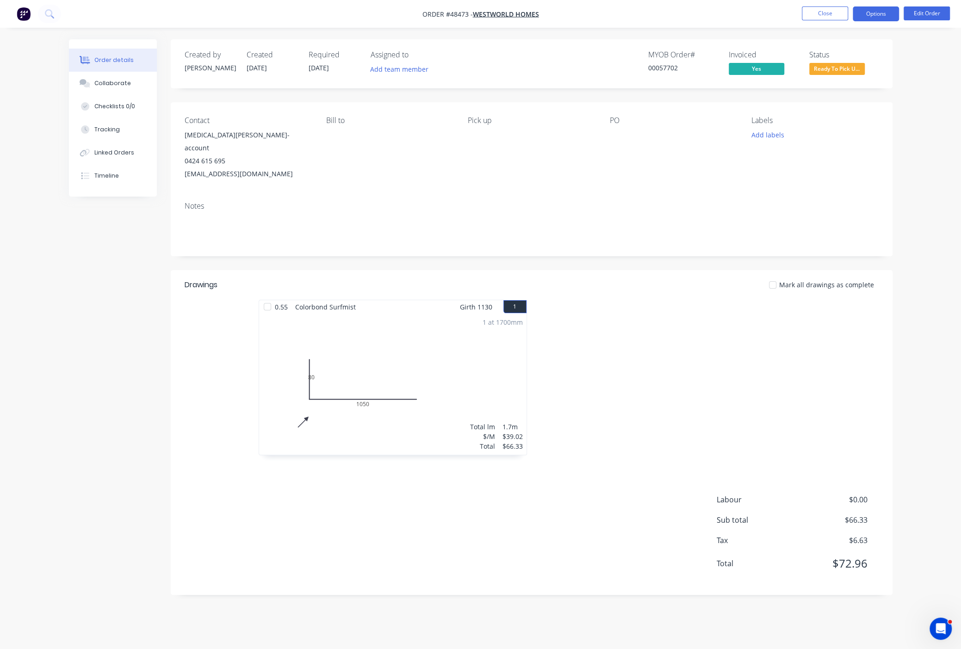
click at [572, 15] on button "Options" at bounding box center [876, 13] width 46 height 15
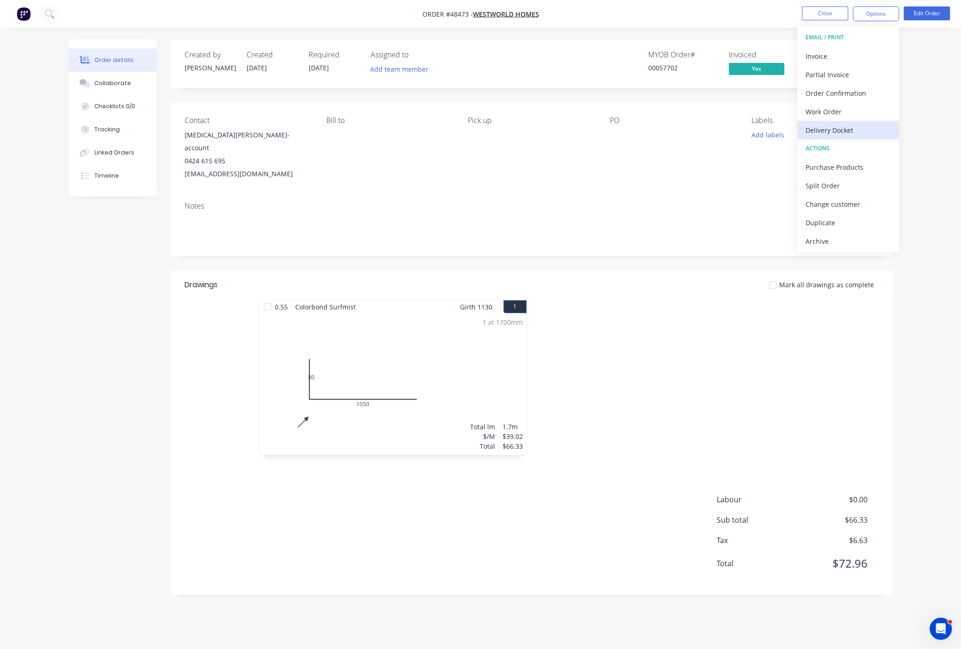
click at [572, 128] on div "Delivery Docket" at bounding box center [848, 130] width 85 height 13
click at [572, 94] on div "Without pricing" at bounding box center [848, 93] width 85 height 13
click at [572, 174] on div "PO" at bounding box center [673, 148] width 127 height 64
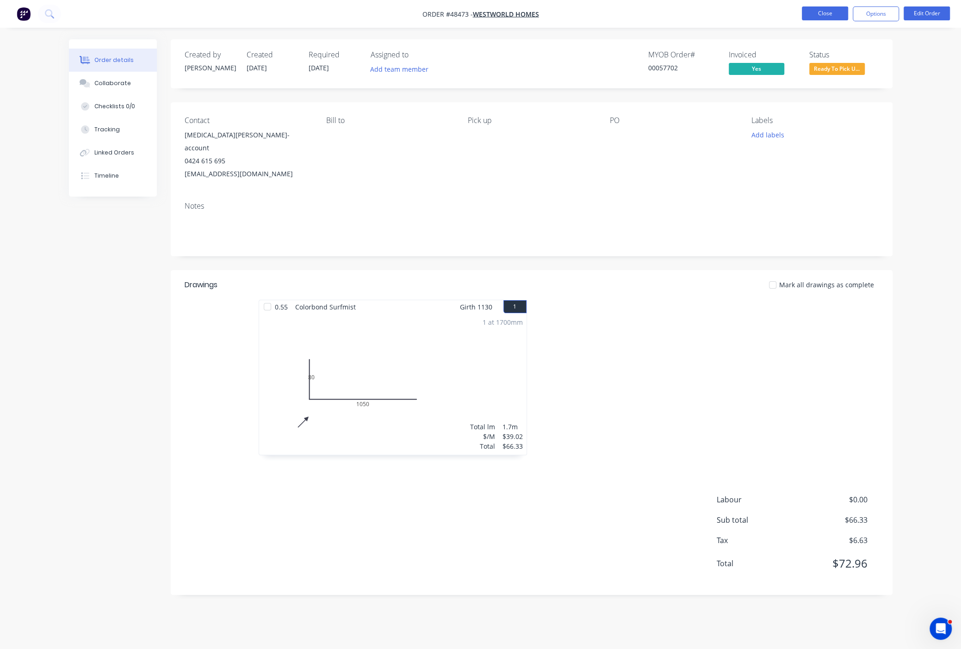
click at [572, 11] on button "Close" at bounding box center [825, 13] width 46 height 14
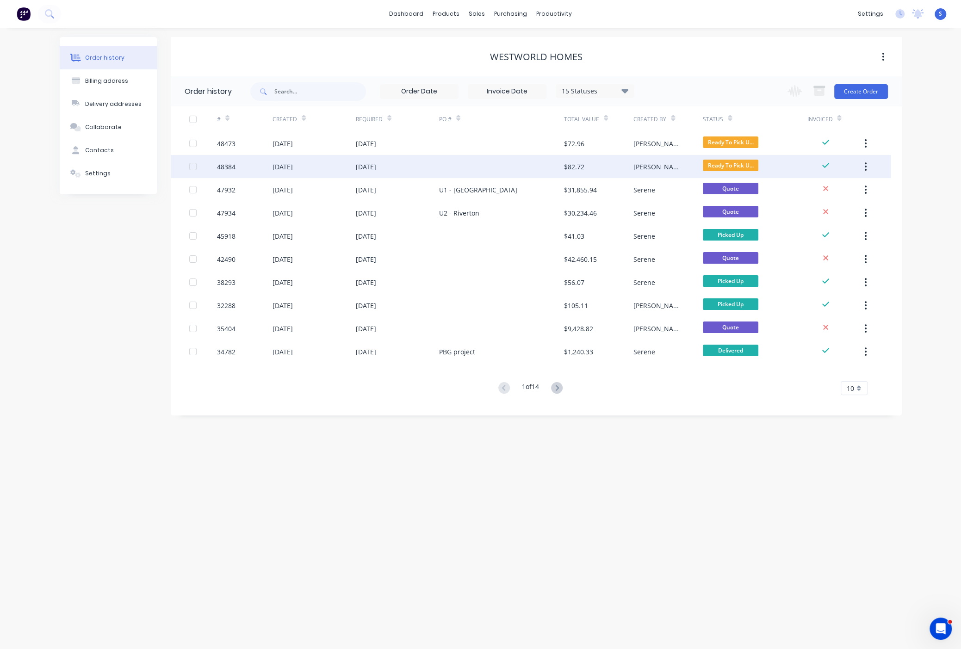
click at [345, 169] on div "[DATE]" at bounding box center [314, 166] width 83 height 23
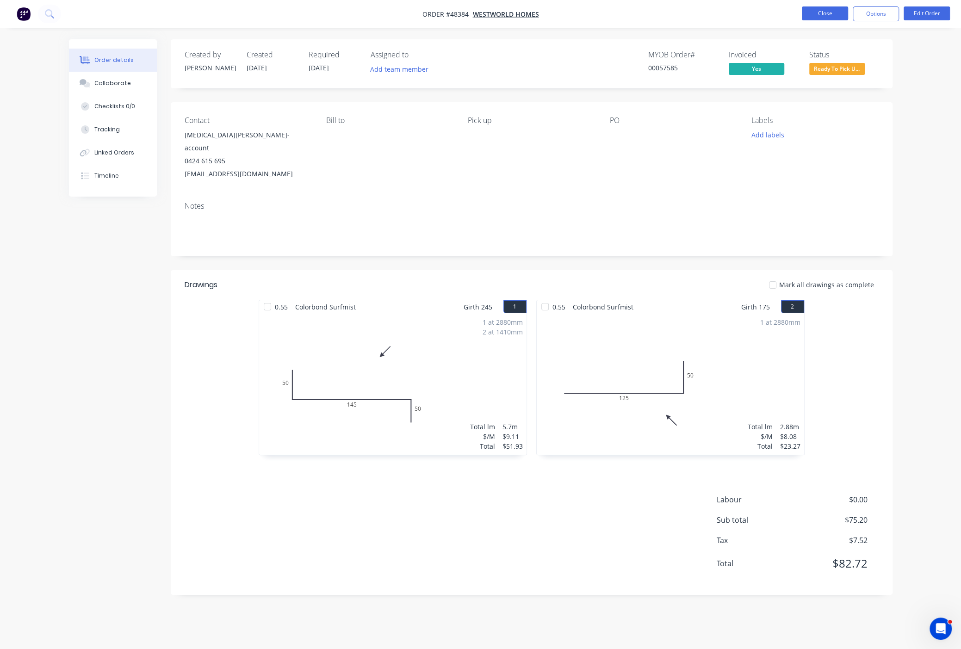
click at [572, 10] on button "Close" at bounding box center [825, 13] width 46 height 14
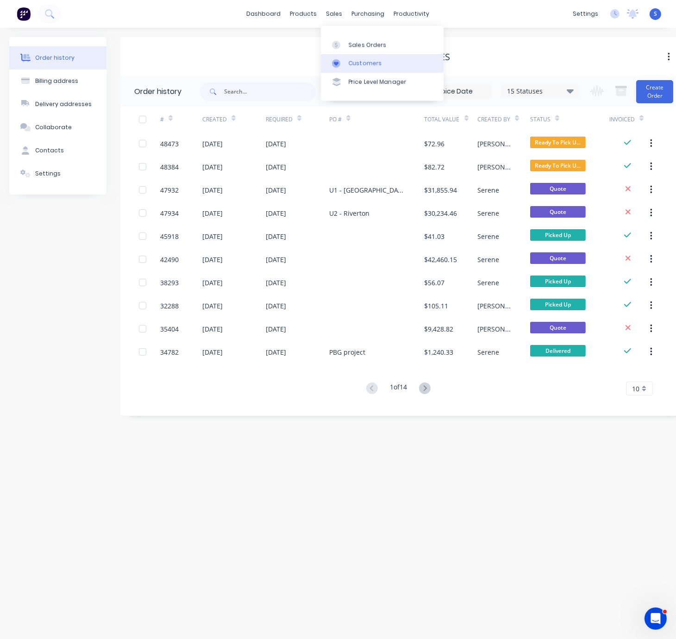
click at [361, 65] on div "Customers" at bounding box center [365, 63] width 33 height 8
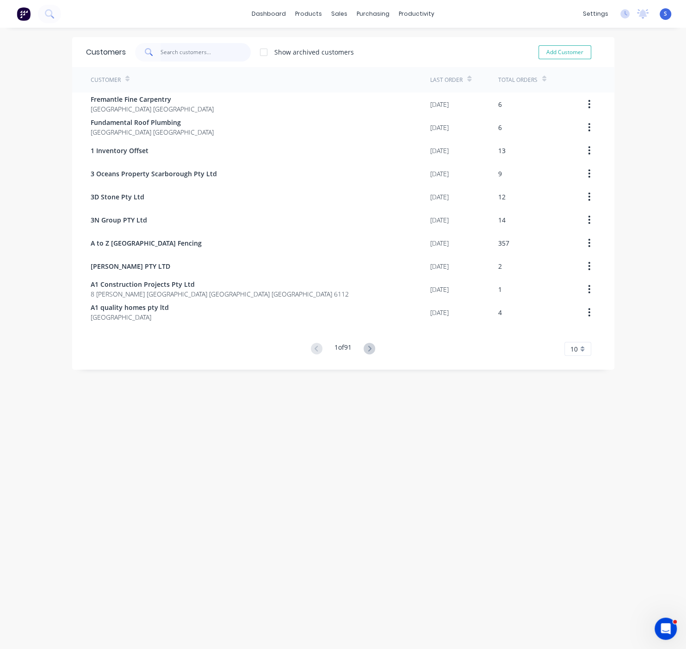
click at [187, 48] on input "text" at bounding box center [206, 52] width 90 height 19
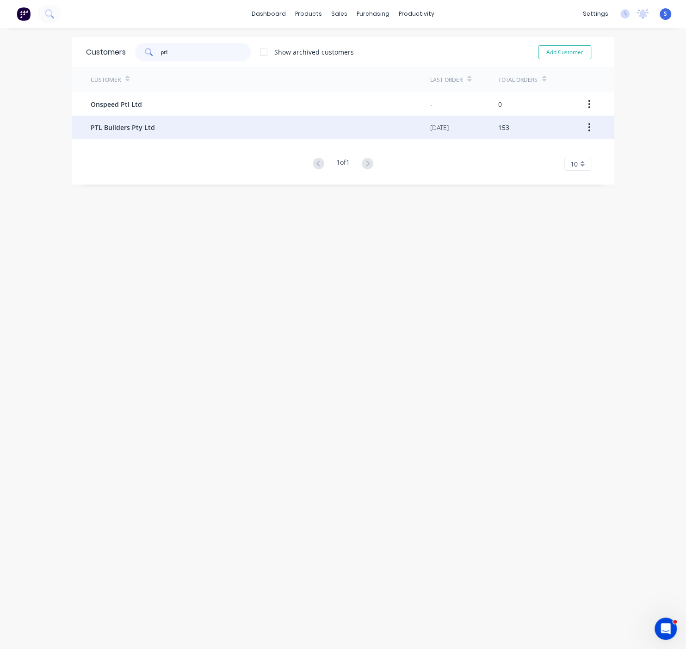
type input "ptl"
click at [169, 128] on div "PTL Builders Pty Ltd" at bounding box center [261, 127] width 340 height 23
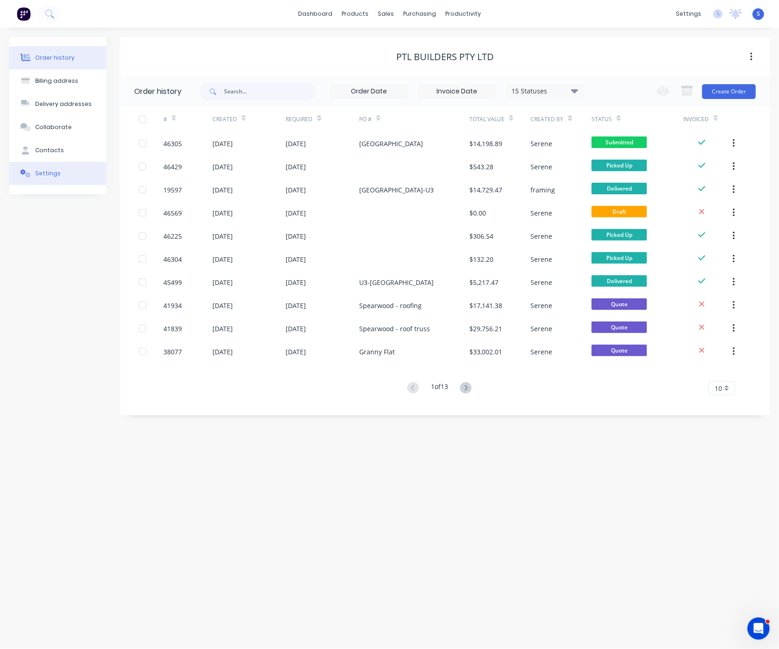
click at [62, 172] on button "Settings" at bounding box center [57, 173] width 97 height 23
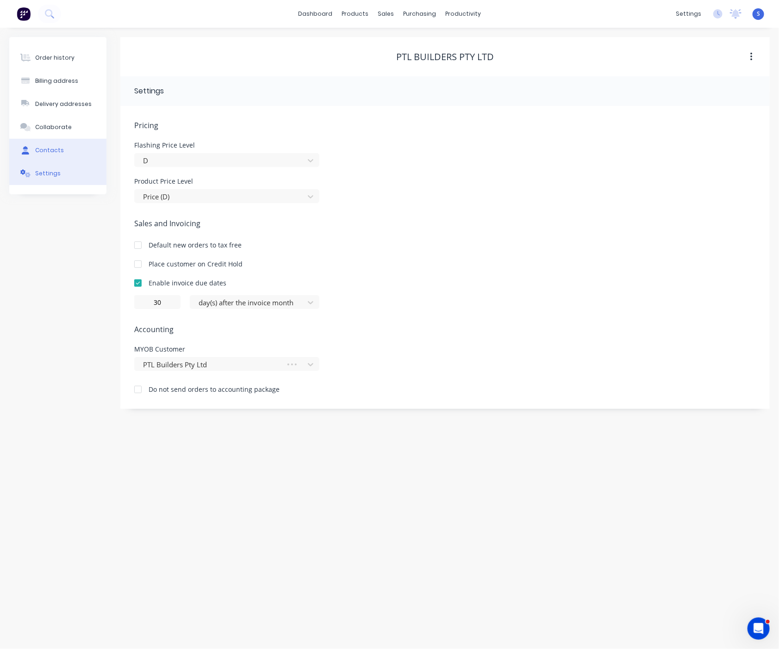
click at [60, 152] on button "Contacts" at bounding box center [57, 150] width 97 height 23
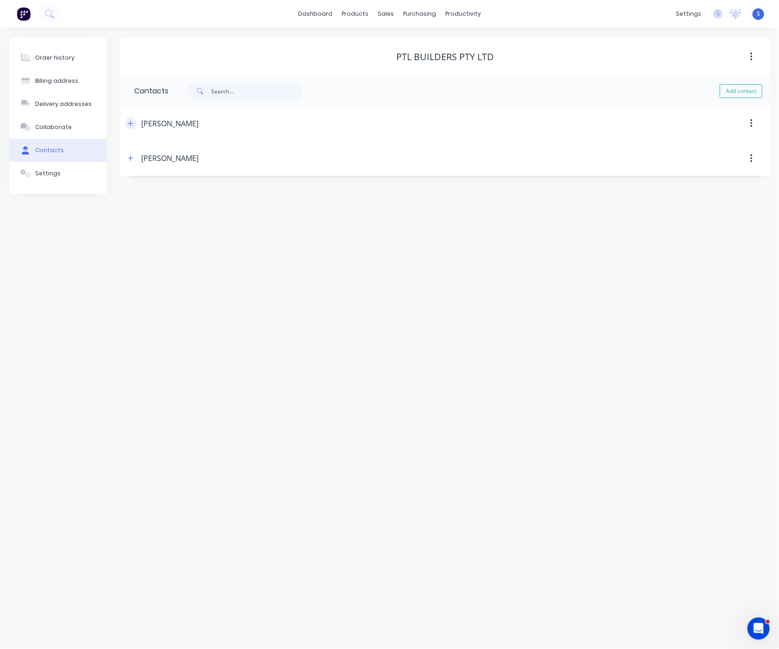
click at [135, 128] on button "button" at bounding box center [131, 124] width 12 height 12
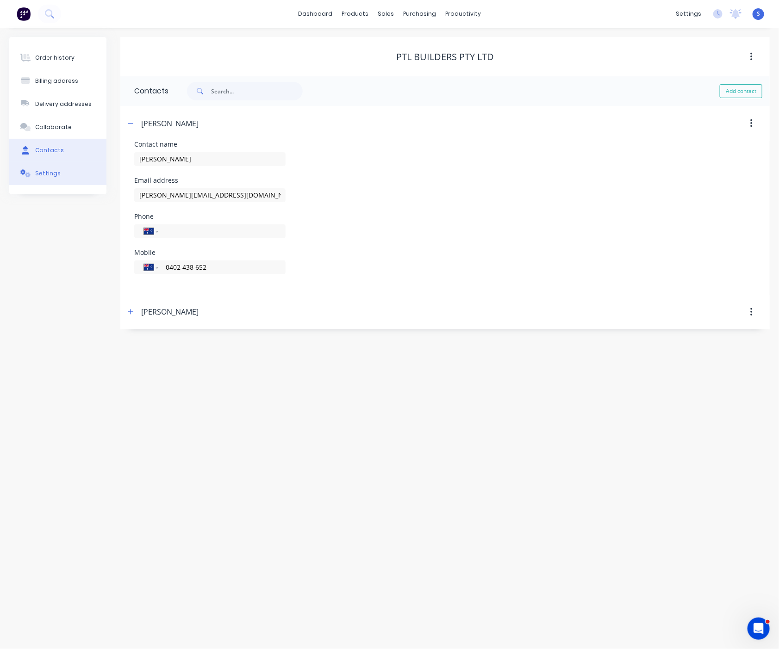
click at [36, 178] on div "Settings" at bounding box center [47, 173] width 25 height 8
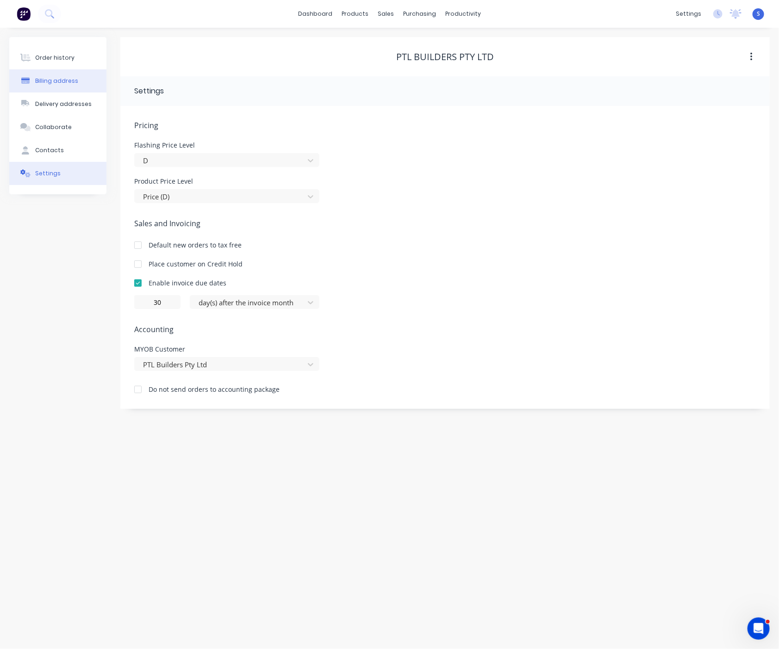
click at [62, 84] on div "Billing address" at bounding box center [56, 81] width 43 height 8
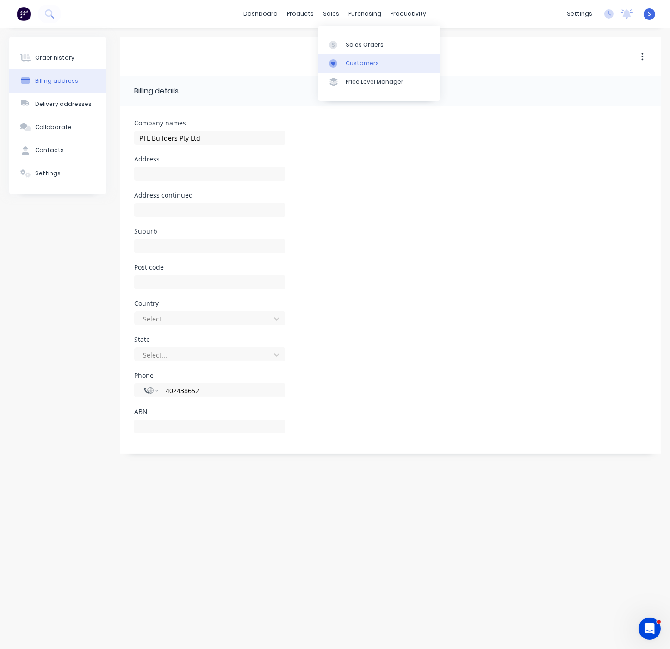
click at [366, 59] on link "Customers" at bounding box center [379, 63] width 123 height 19
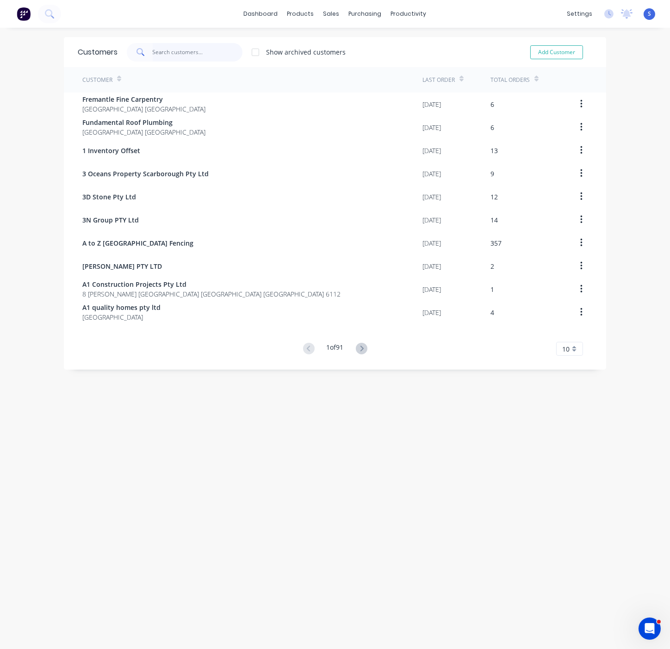
click at [179, 52] on input "text" at bounding box center [198, 52] width 90 height 19
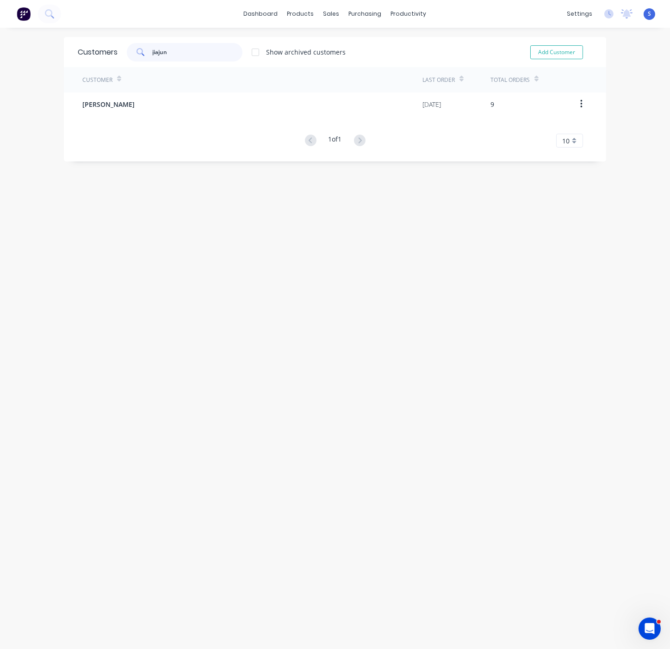
type input "jiajun"
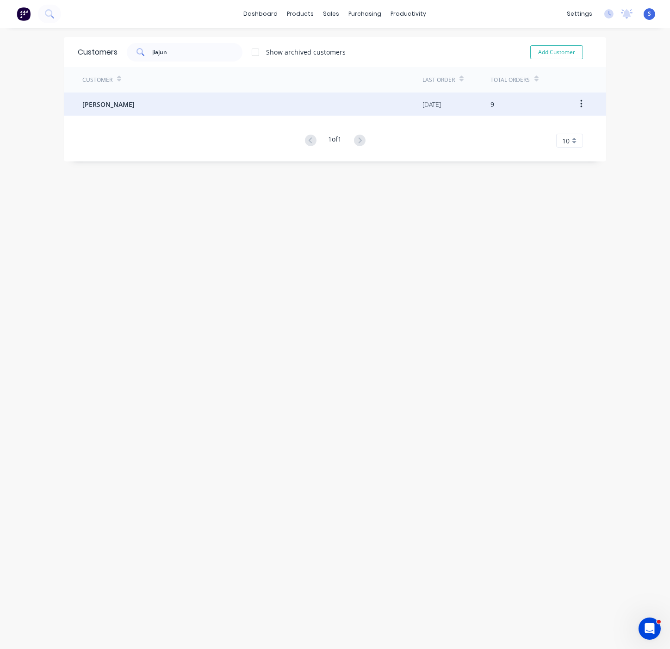
click at [123, 112] on div "[PERSON_NAME]" at bounding box center [252, 104] width 340 height 23
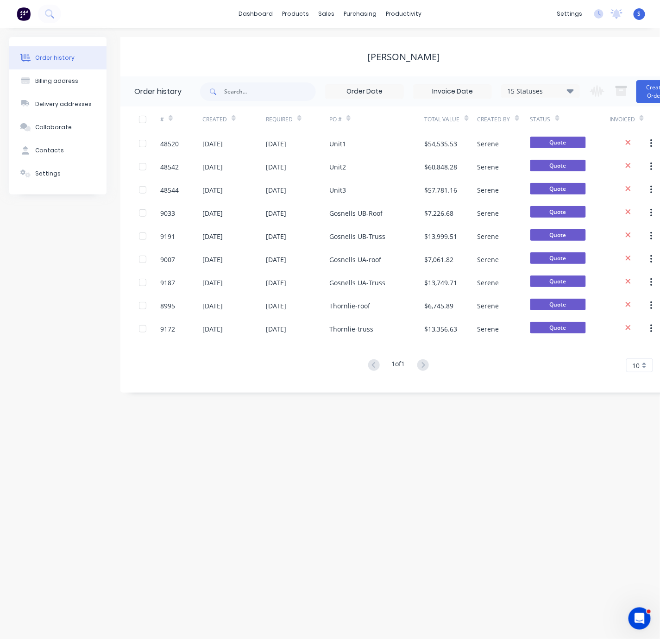
scroll to position [0, 29]
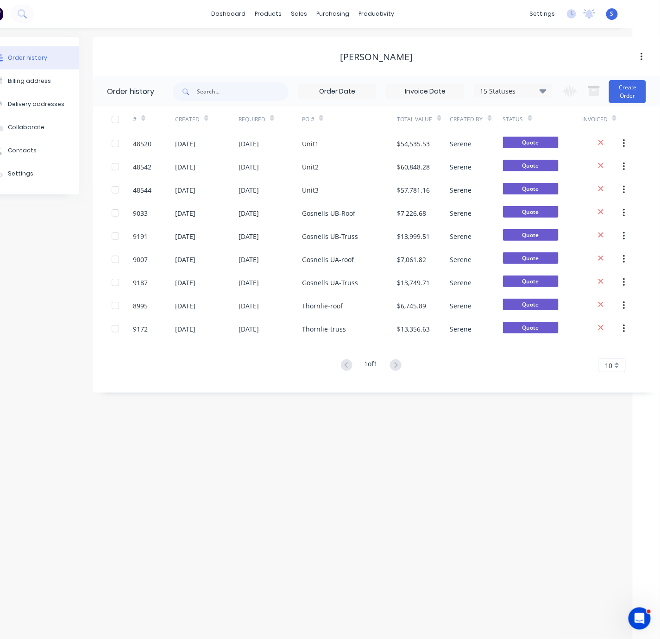
drag, startPoint x: 258, startPoint y: 410, endPoint x: 452, endPoint y: 406, distance: 193.5
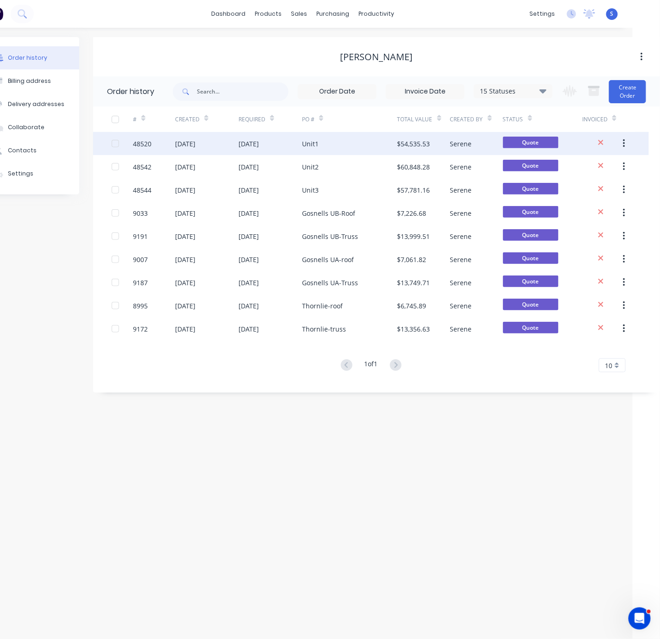
click at [259, 143] on div "[DATE]" at bounding box center [248, 144] width 20 height 10
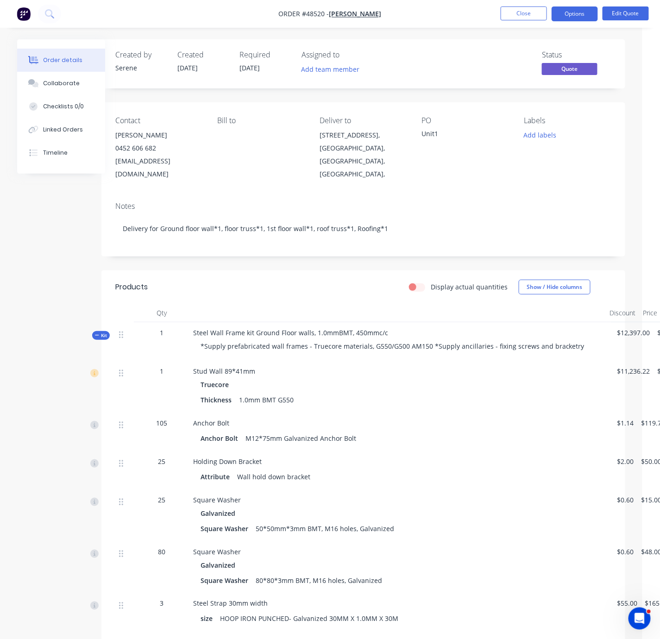
scroll to position [0, 58]
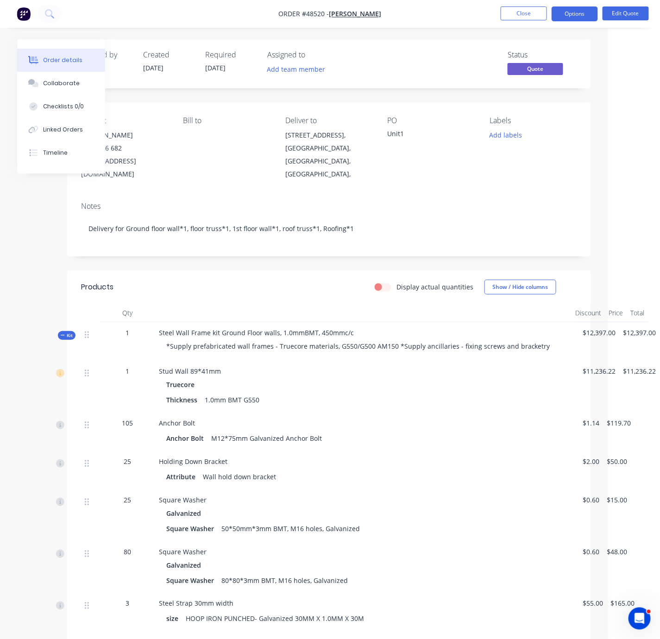
drag, startPoint x: 239, startPoint y: 276, endPoint x: 387, endPoint y: 273, distance: 148.2
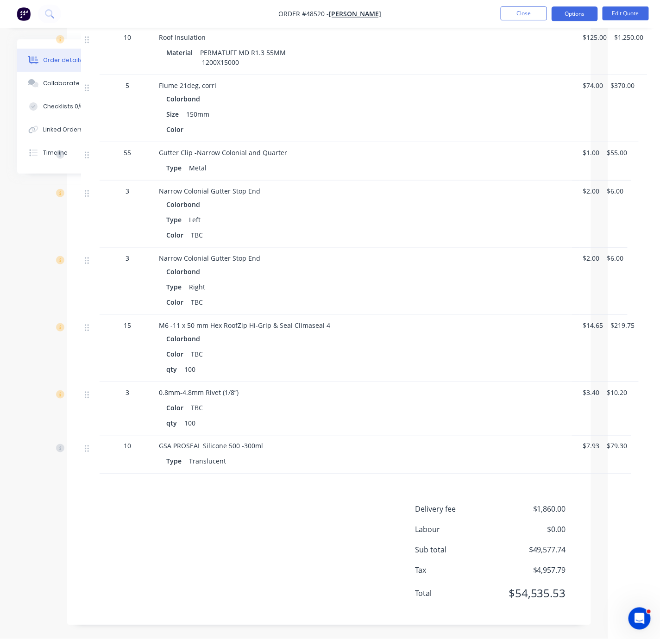
scroll to position [3911, 58]
click at [532, 14] on button "Close" at bounding box center [523, 13] width 46 height 14
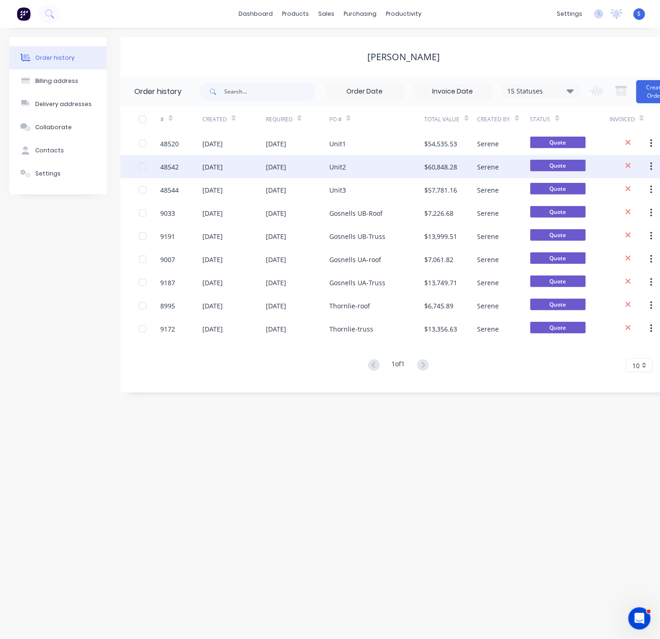
click at [355, 162] on div "Unit2" at bounding box center [376, 166] width 95 height 23
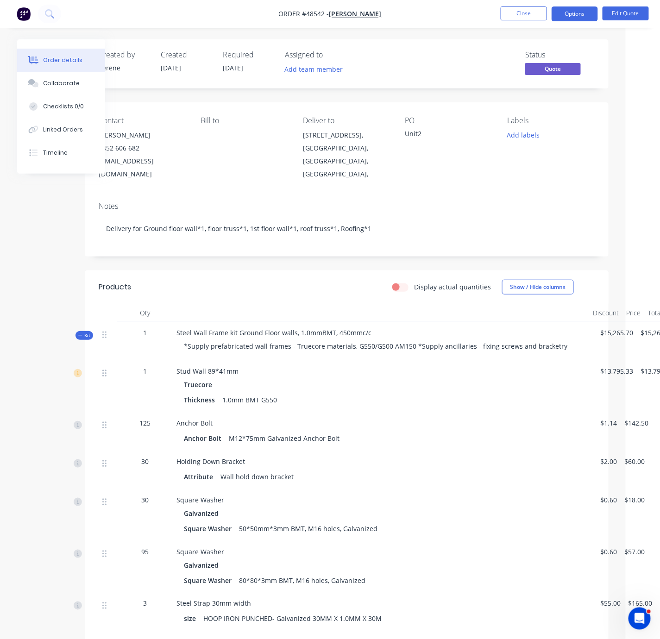
drag, startPoint x: 240, startPoint y: 304, endPoint x: 304, endPoint y: 297, distance: 63.8
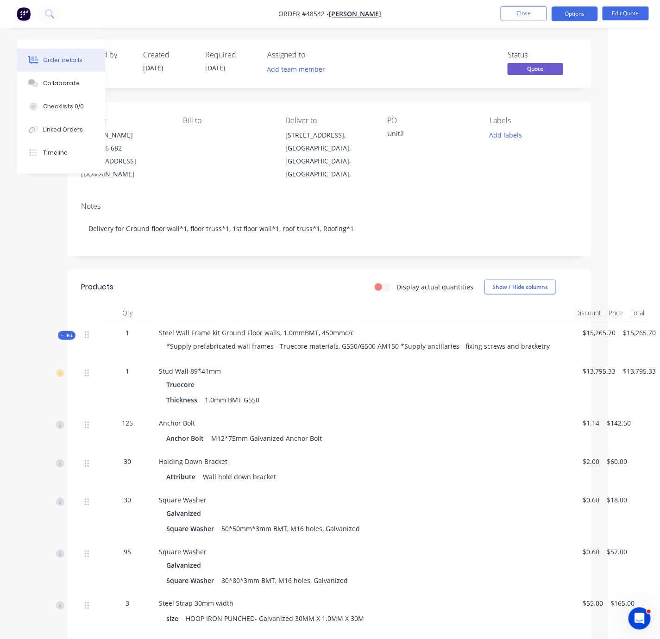
scroll to position [0, 58]
drag, startPoint x: 210, startPoint y: 306, endPoint x: 338, endPoint y: 319, distance: 128.8
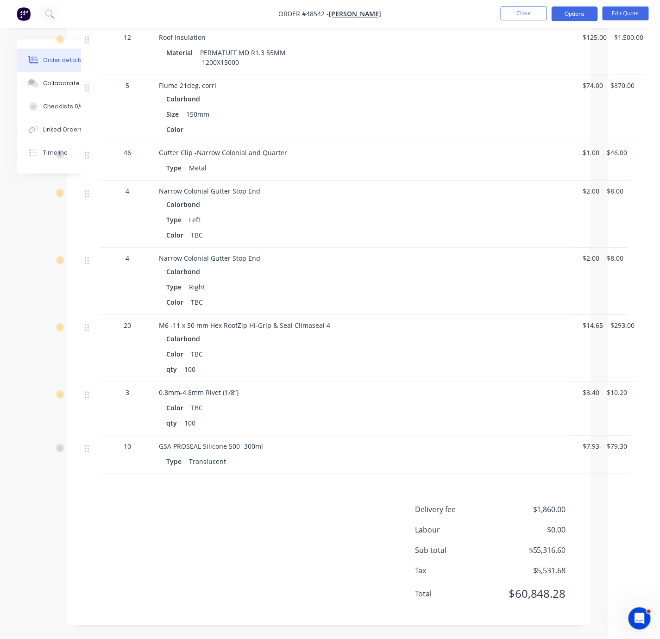
scroll to position [3728, 58]
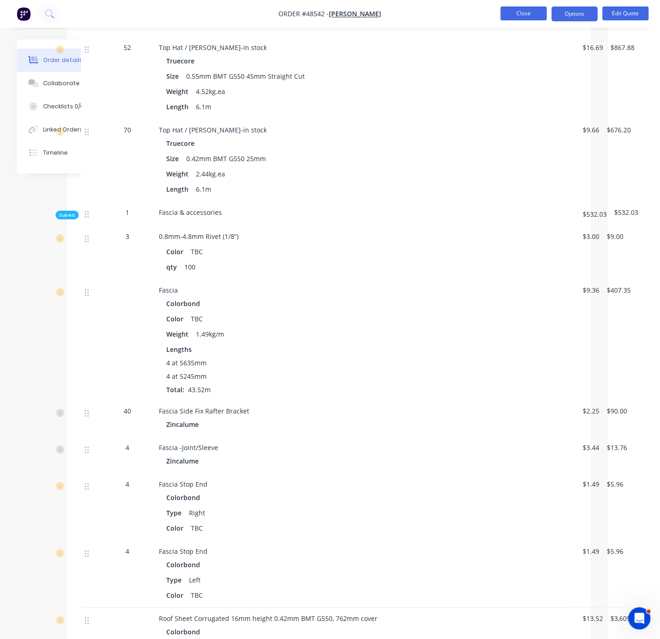
click at [514, 14] on button "Close" at bounding box center [523, 13] width 46 height 14
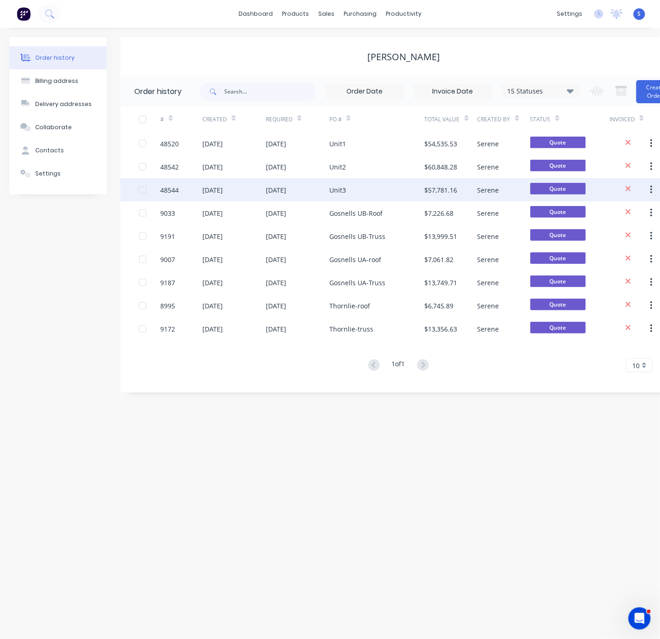
click at [318, 193] on div "[DATE]" at bounding box center [297, 189] width 63 height 23
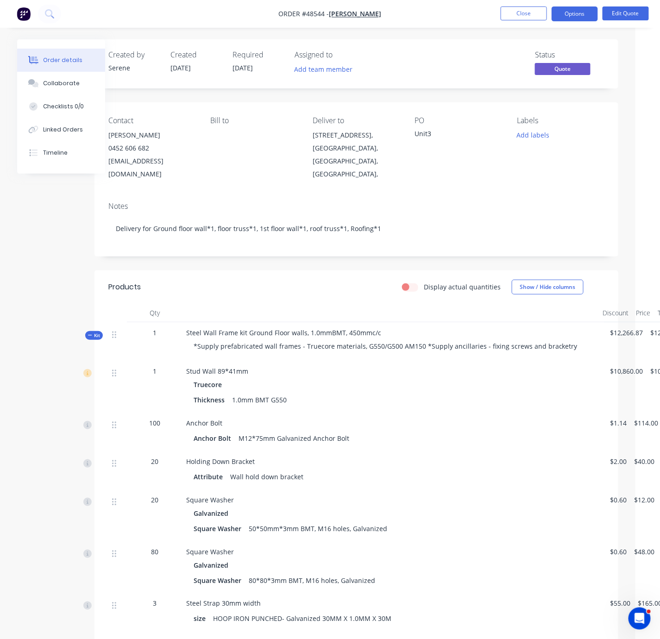
scroll to position [0, 58]
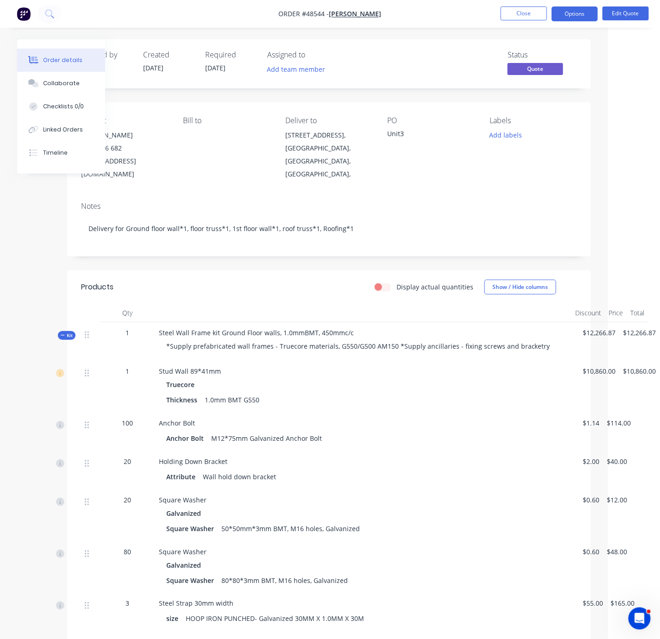
drag, startPoint x: 295, startPoint y: 290, endPoint x: 405, endPoint y: 284, distance: 110.3
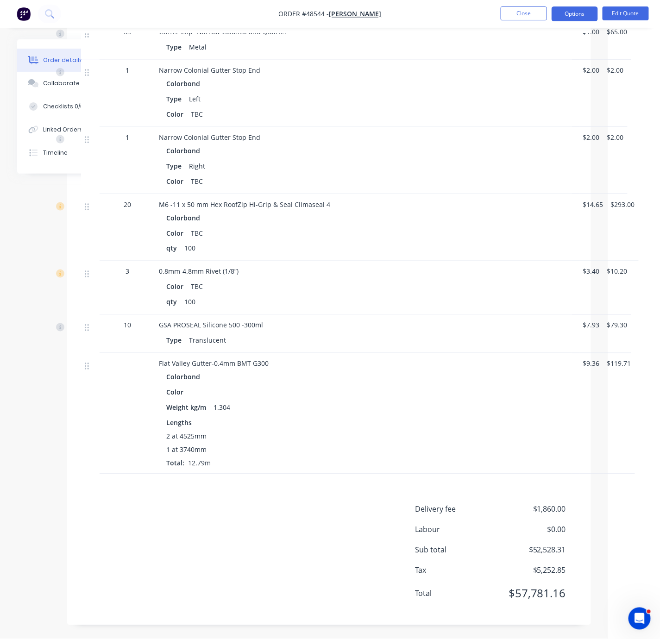
scroll to position [4113, 58]
click at [292, 523] on div "Delivery fee $1,860.00 Labour $0.00 Sub total $52,528.31 Tax $5,252.85 Total $5…" at bounding box center [329, 557] width 496 height 107
click at [522, 16] on button "Close" at bounding box center [523, 13] width 46 height 14
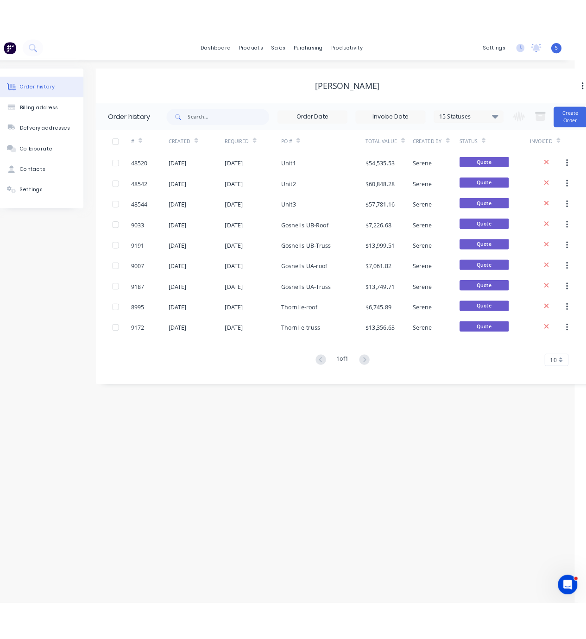
scroll to position [0, 29]
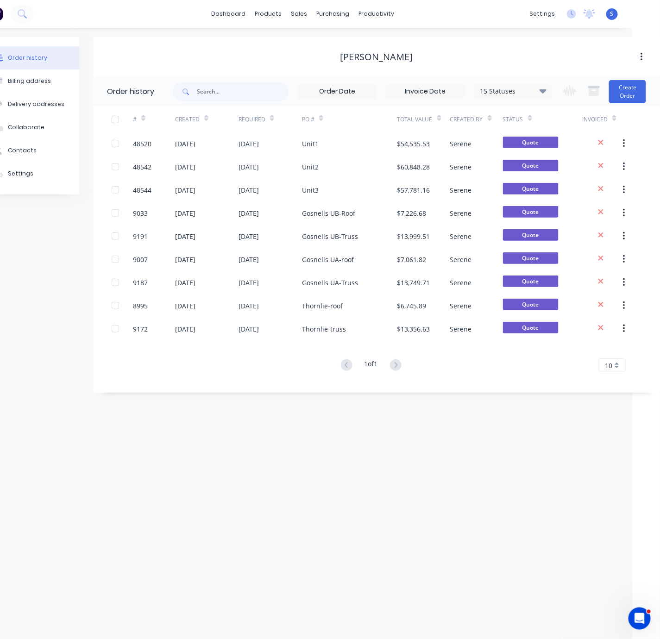
drag, startPoint x: 255, startPoint y: 65, endPoint x: 372, endPoint y: 78, distance: 117.3
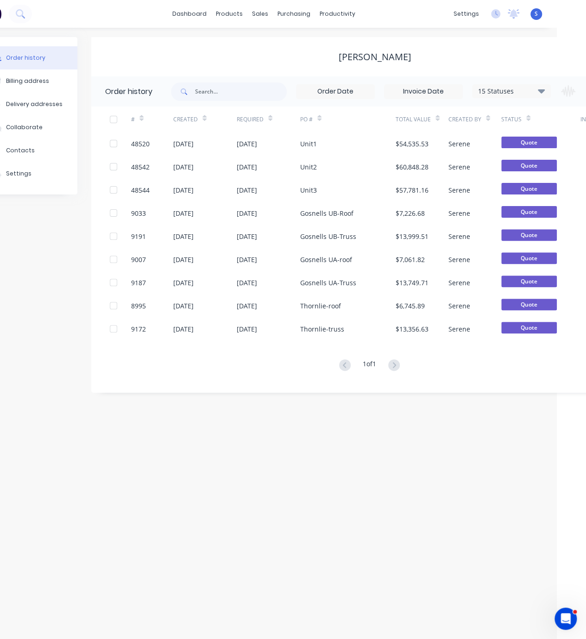
click at [403, 430] on div "Order history Billing address Delivery addresses Collaborate Contacts Settings …" at bounding box center [264, 333] width 586 height 611
click at [276, 37] on link "Sales Orders" at bounding box center [308, 44] width 123 height 19
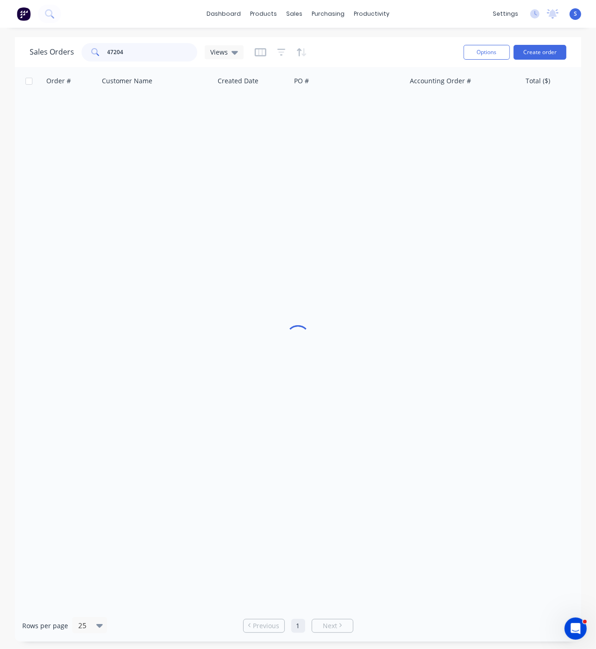
drag, startPoint x: 136, startPoint y: 48, endPoint x: 70, endPoint y: 50, distance: 65.8
click at [70, 50] on div "Sales Orders 47204 Views" at bounding box center [137, 52] width 214 height 19
type input "48031"
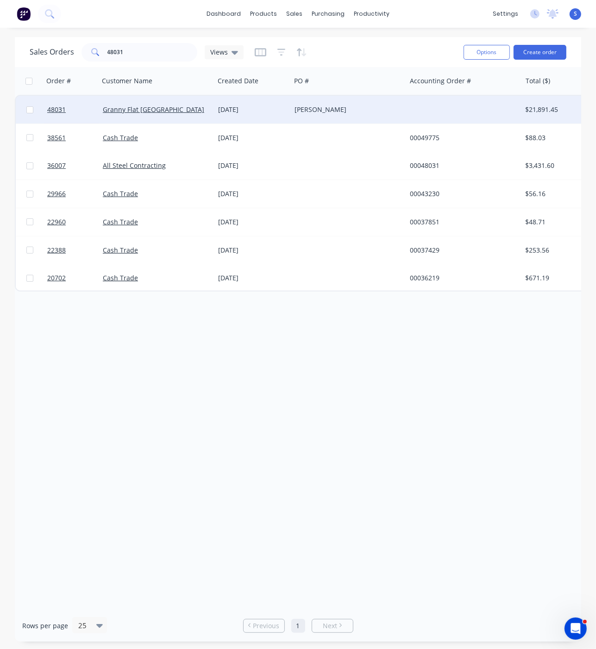
click at [217, 108] on div "[DATE]" at bounding box center [252, 110] width 76 height 28
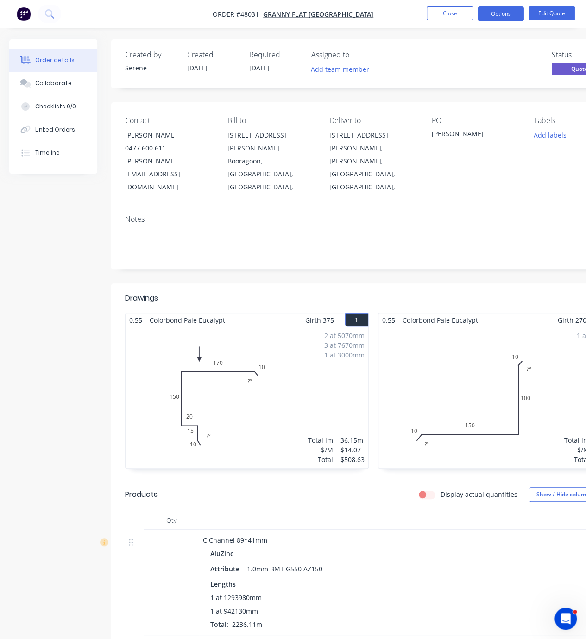
click at [379, 283] on header "Drawings" at bounding box center [373, 298] width 524 height 30
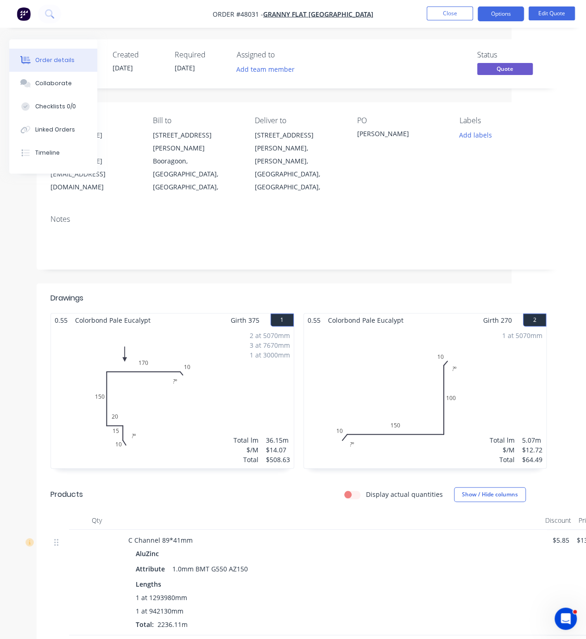
drag, startPoint x: 379, startPoint y: 278, endPoint x: 465, endPoint y: 266, distance: 87.5
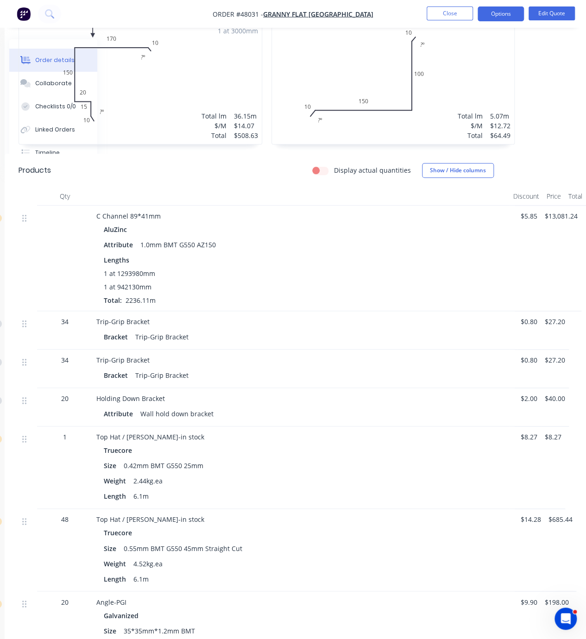
scroll to position [324, 109]
drag, startPoint x: 335, startPoint y: 247, endPoint x: 427, endPoint y: 257, distance: 92.7
click at [425, 487] on div "Weight 2.44kg.ea" at bounding box center [301, 480] width 394 height 13
drag, startPoint x: 337, startPoint y: 259, endPoint x: 436, endPoint y: 266, distance: 98.8
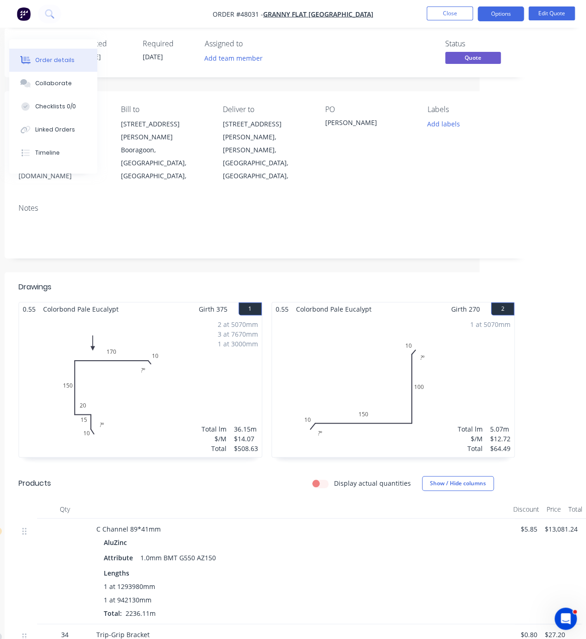
scroll to position [0, 109]
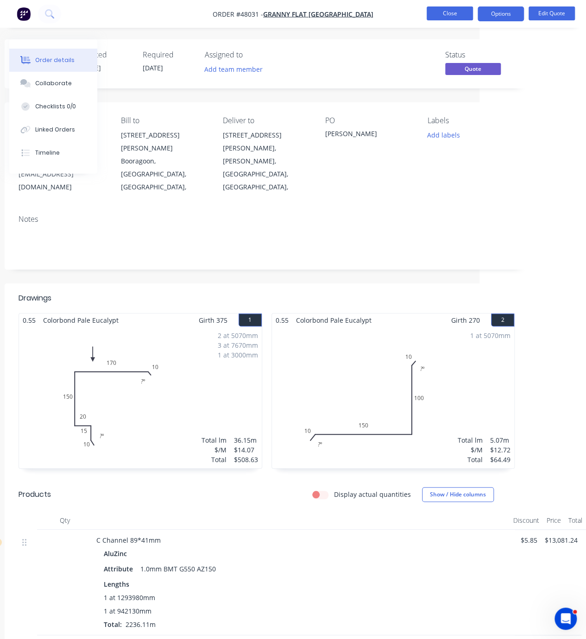
click at [444, 13] on button "Close" at bounding box center [449, 13] width 46 height 14
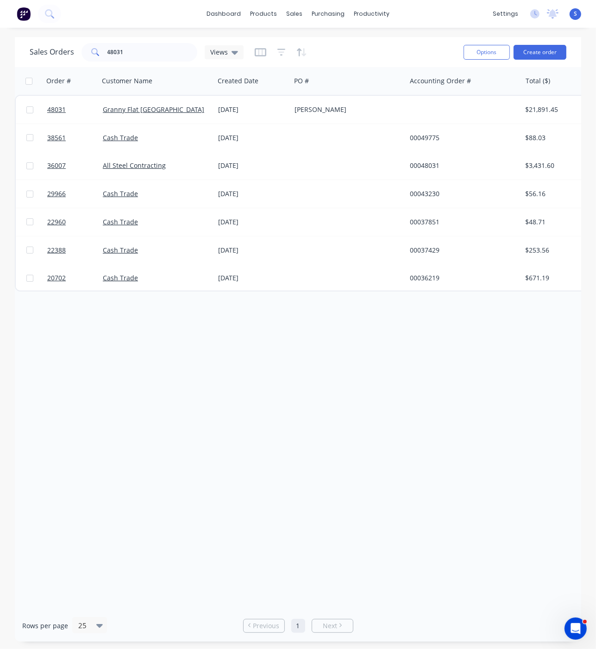
click at [377, 424] on div "Order # Customer Name Created Date PO # Accounting Order # Total ($) Created By…" at bounding box center [298, 338] width 566 height 543
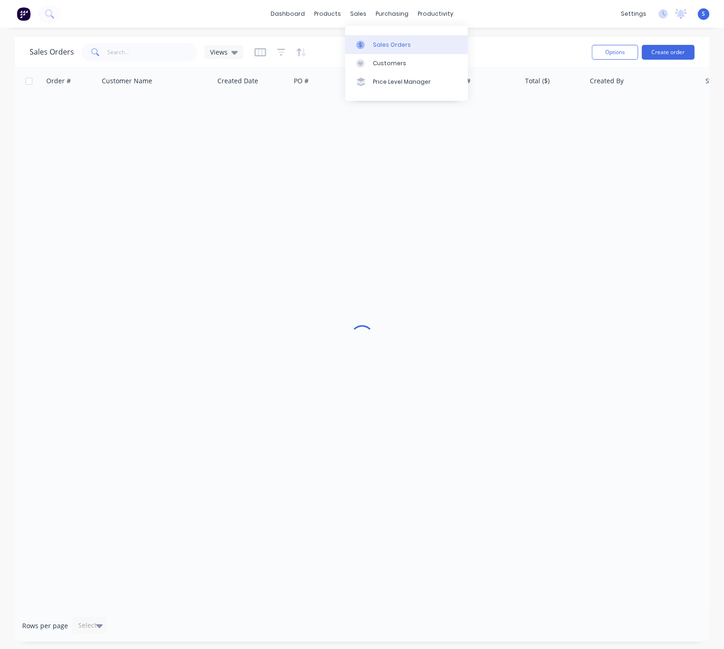
click at [388, 45] on div "Sales Orders" at bounding box center [392, 45] width 38 height 8
click at [124, 50] on input "text" at bounding box center [152, 52] width 90 height 19
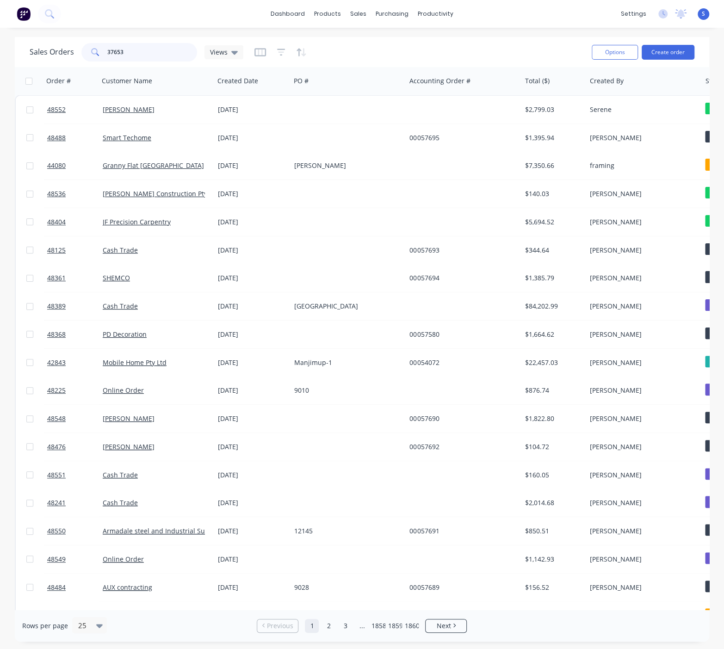
type input "37653"
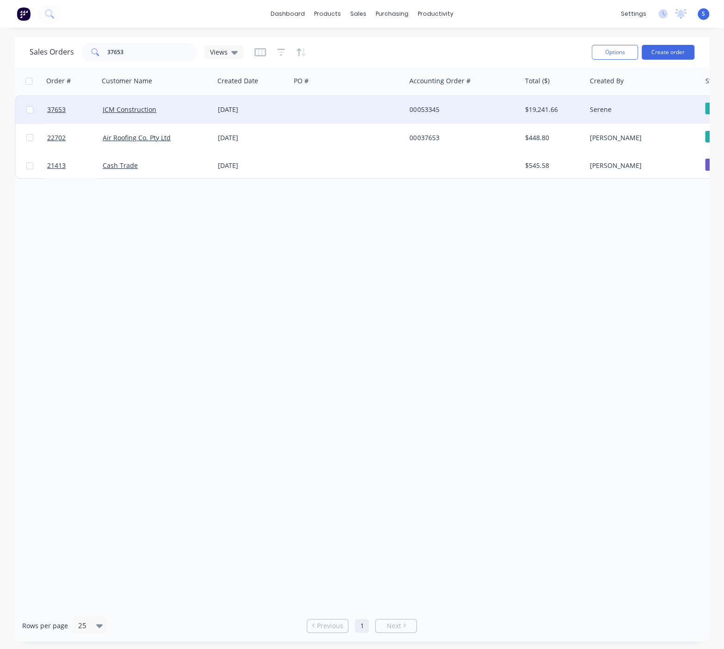
click at [223, 105] on div "06 Mar 2025" at bounding box center [252, 109] width 69 height 9
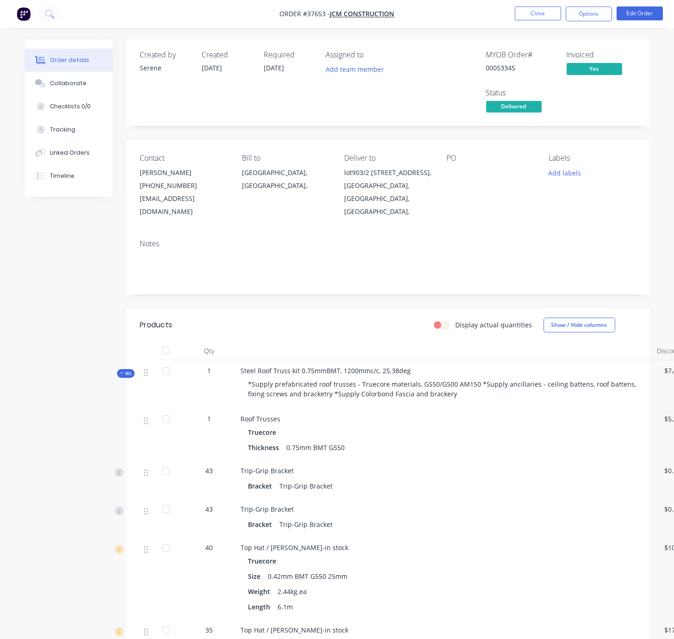
drag, startPoint x: 301, startPoint y: 320, endPoint x: 331, endPoint y: 322, distance: 29.7
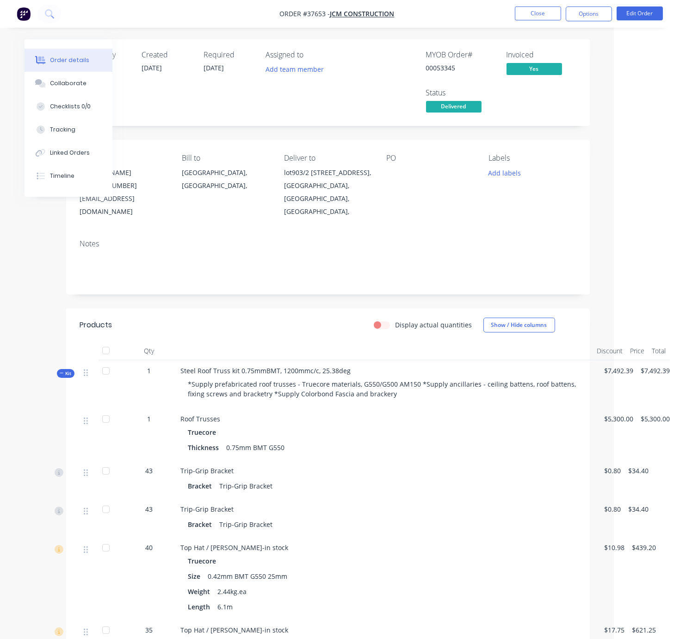
scroll to position [0, 66]
drag, startPoint x: 276, startPoint y: 312, endPoint x: 360, endPoint y: 306, distance: 84.4
click at [60, 375] on span "Kit" at bounding box center [66, 373] width 12 height 7
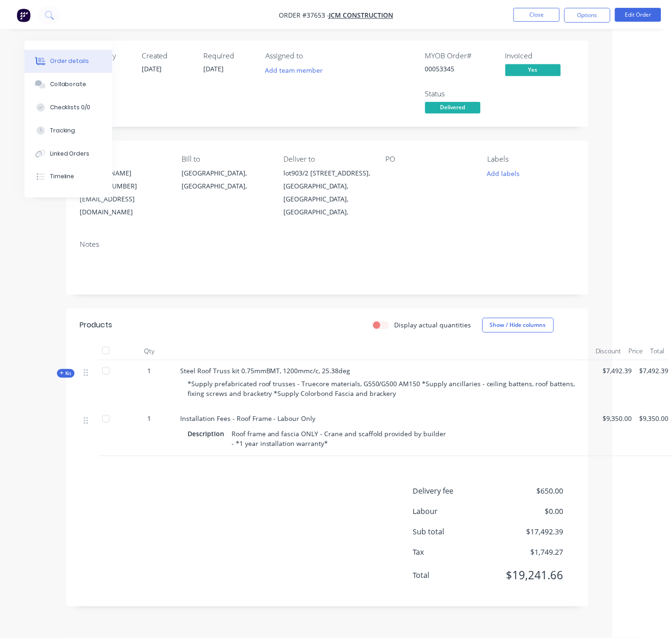
scroll to position [10, 66]
drag, startPoint x: 254, startPoint y: 488, endPoint x: 334, endPoint y: 483, distance: 80.7
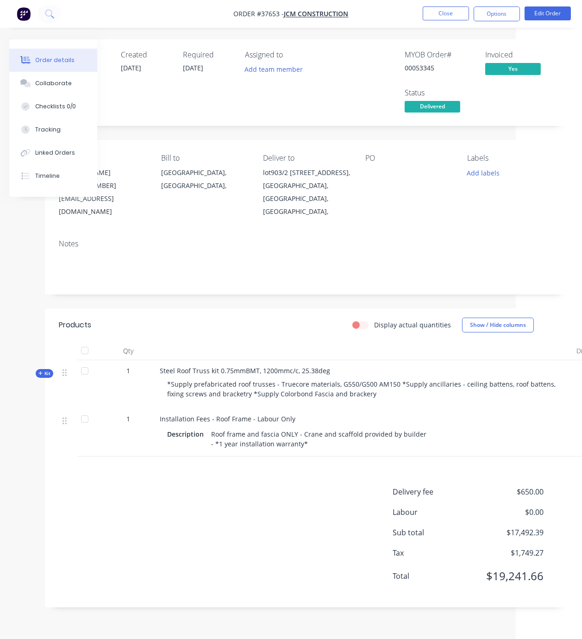
click at [177, 318] on div "Display actual quantities Show / Hide columns" at bounding box center [359, 325] width 390 height 15
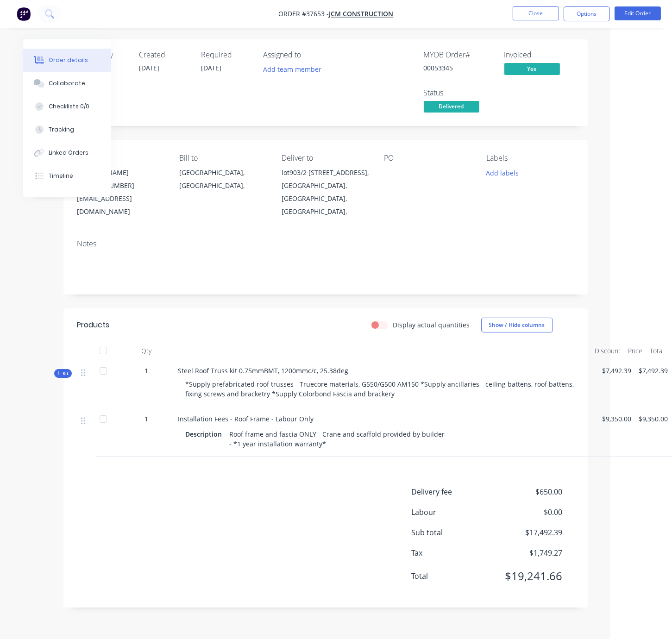
drag, startPoint x: 83, startPoint y: 461, endPoint x: 111, endPoint y: 474, distance: 31.1
click at [83, 461] on div "Products Display actual quantities Show / Hide columns Qty Discount Price Total…" at bounding box center [325, 457] width 524 height 299
click at [239, 320] on div "Display actual quantities Show / Hide columns" at bounding box center [377, 325] width 391 height 15
drag, startPoint x: 233, startPoint y: 322, endPoint x: 267, endPoint y: 319, distance: 33.9
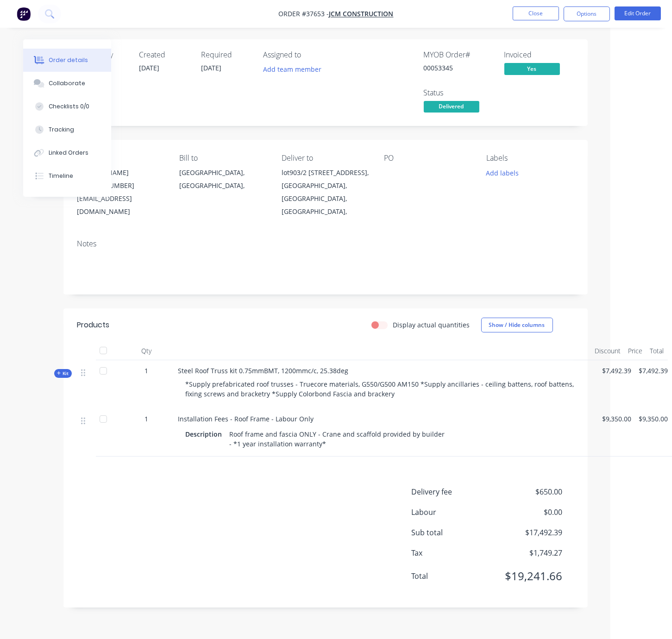
drag, startPoint x: 237, startPoint y: 300, endPoint x: 247, endPoint y: 300, distance: 9.7
drag, startPoint x: 0, startPoint y: 263, endPoint x: -7, endPoint y: 262, distance: 7.6
click at [0, 262] on html "Order #37653 - JCM Construction Close Options Edit Order Order details Collabor…" at bounding box center [274, 319] width 672 height 639
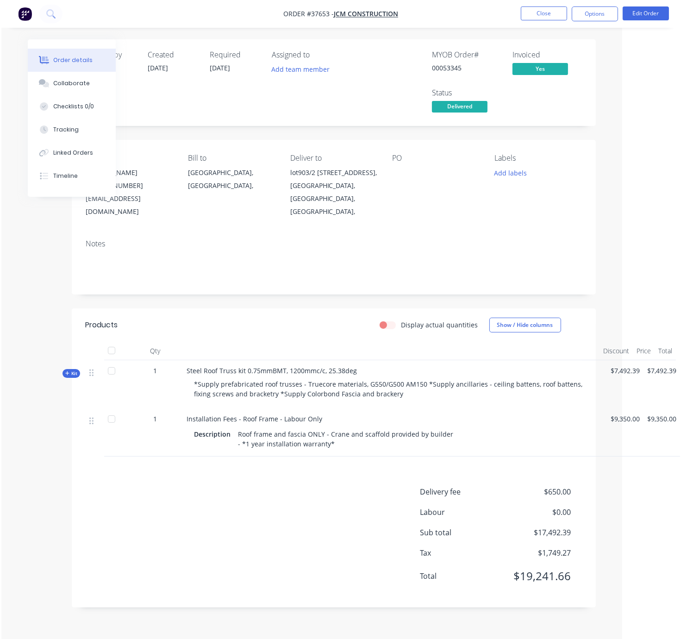
scroll to position [10, 63]
click at [176, 308] on header "Products Display actual quantities Show / Hide columns" at bounding box center [335, 324] width 524 height 33
click at [256, 318] on div "Display actual quantities Show / Hide columns" at bounding box center [387, 325] width 391 height 15
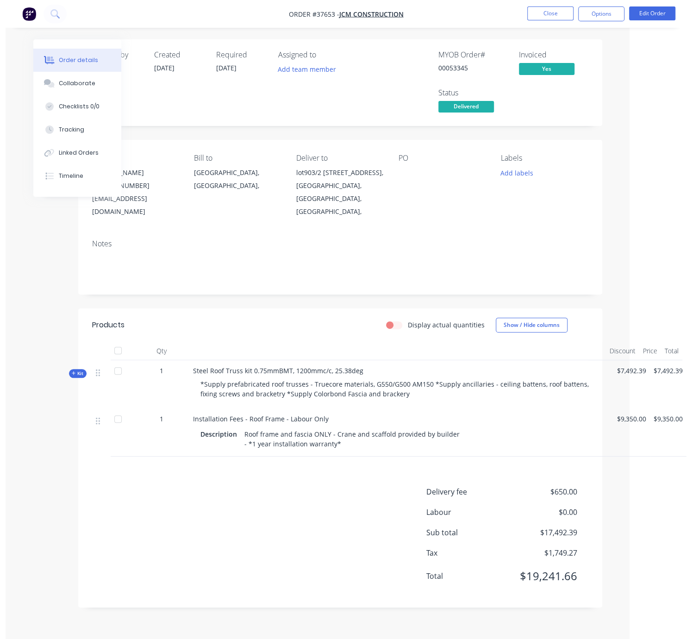
scroll to position [10, 57]
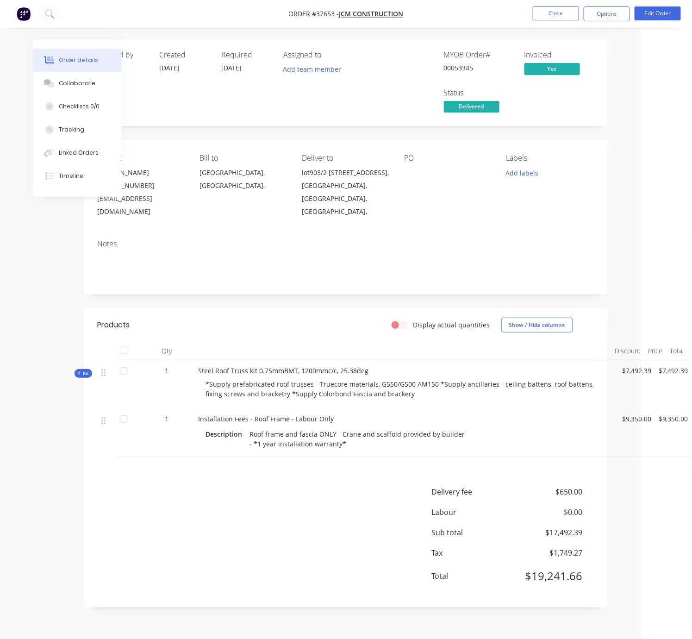
drag, startPoint x: 634, startPoint y: 283, endPoint x: 652, endPoint y: 272, distance: 21.2
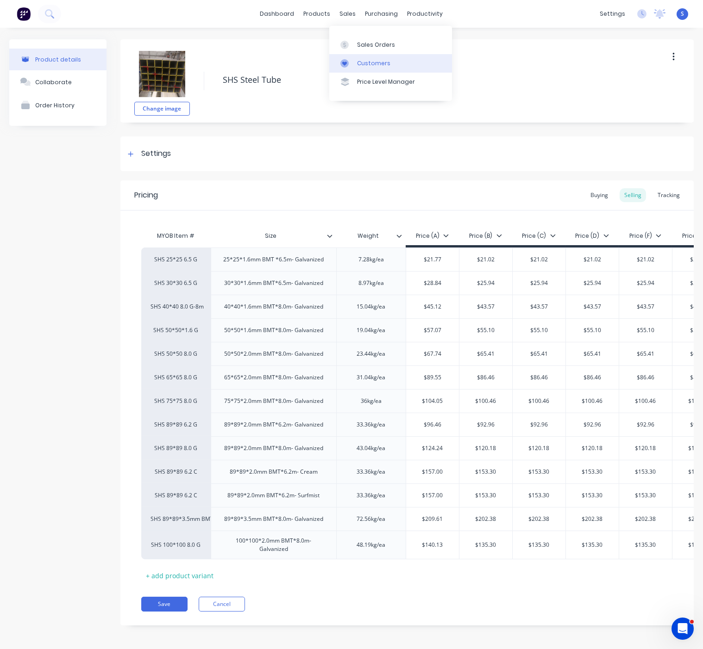
scroll to position [0, 21]
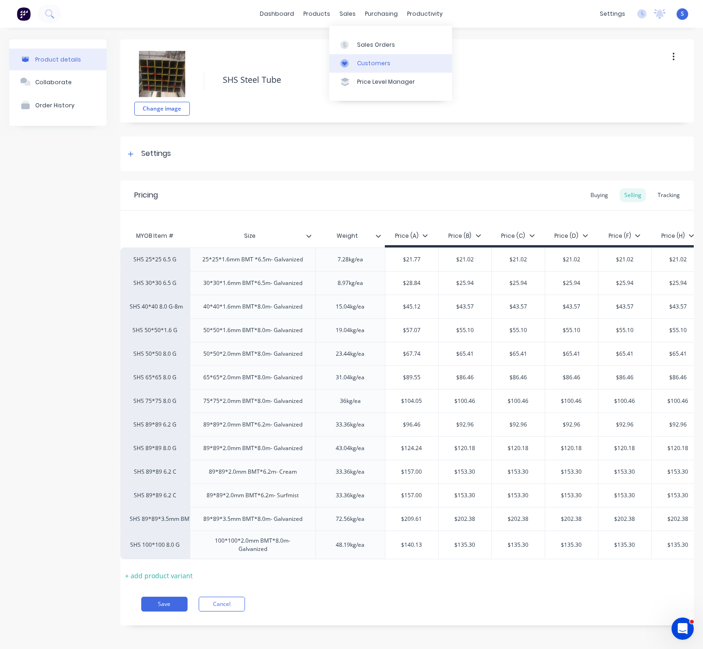
click at [380, 62] on div "Customers" at bounding box center [373, 63] width 33 height 8
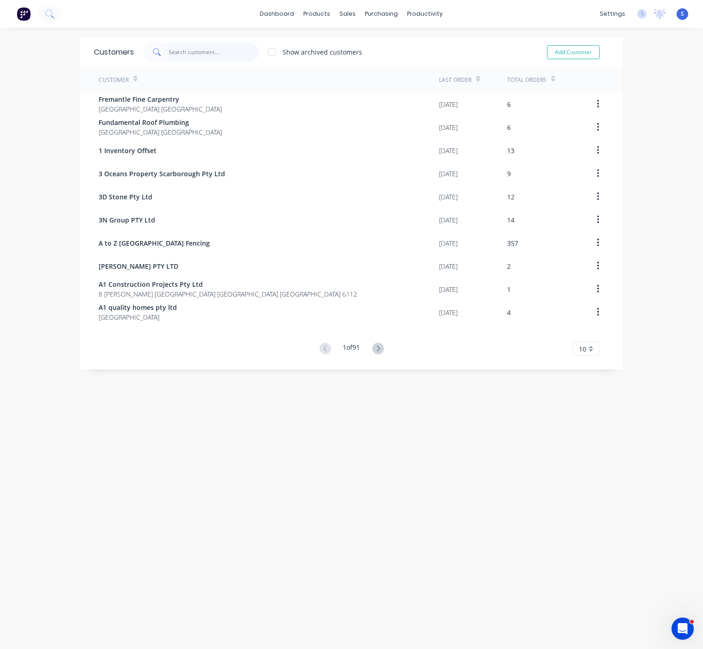
click at [197, 44] on input "text" at bounding box center [214, 52] width 90 height 19
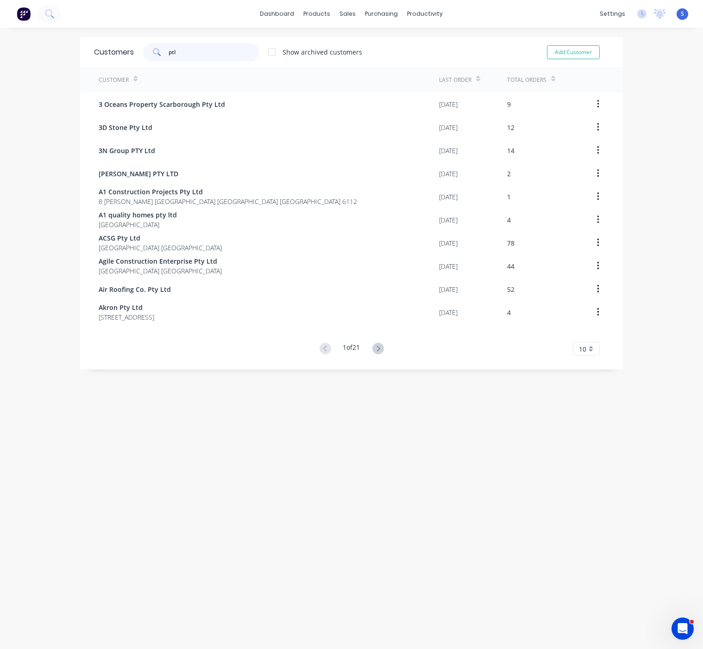
type input "ptl"
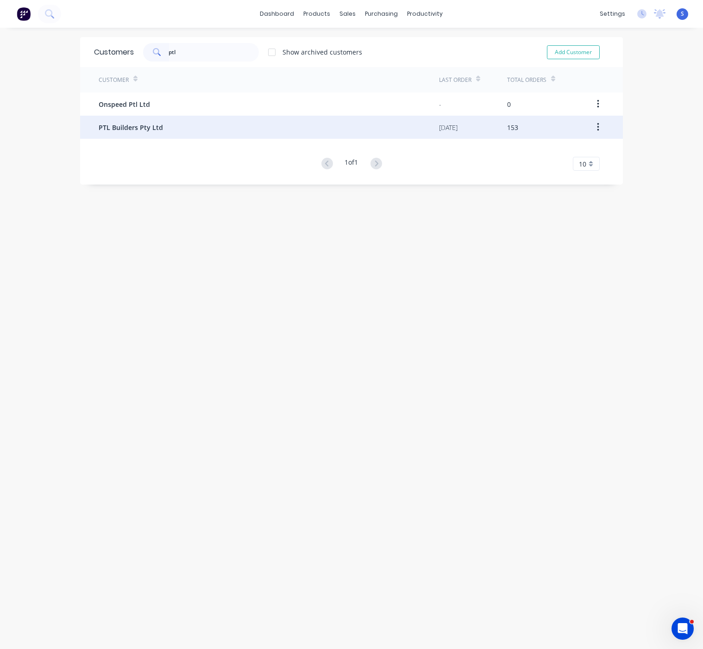
click at [179, 137] on div "PTL Builders Pty Ltd" at bounding box center [269, 127] width 340 height 23
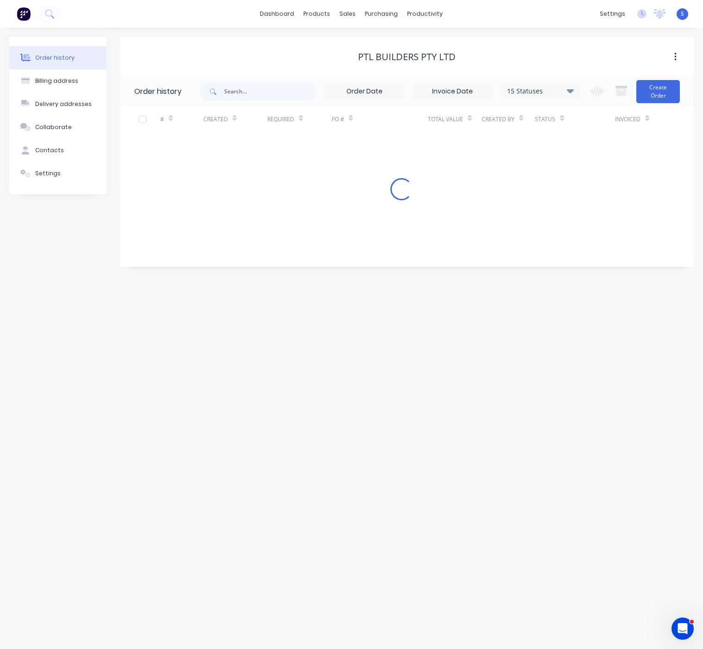
click at [0, 161] on html "dashboard products sales purchasing productivity dashboard products Product Cat…" at bounding box center [351, 324] width 703 height 649
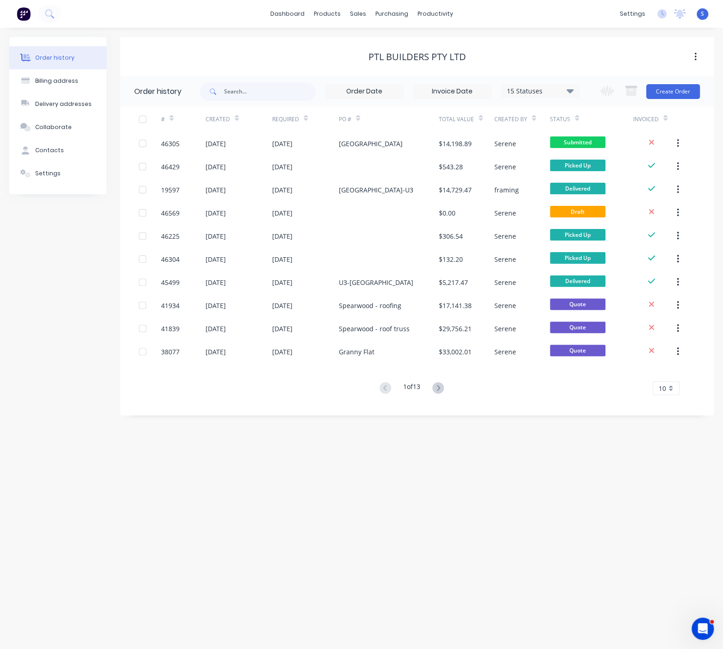
drag, startPoint x: 337, startPoint y: 447, endPoint x: 448, endPoint y: 443, distance: 111.2
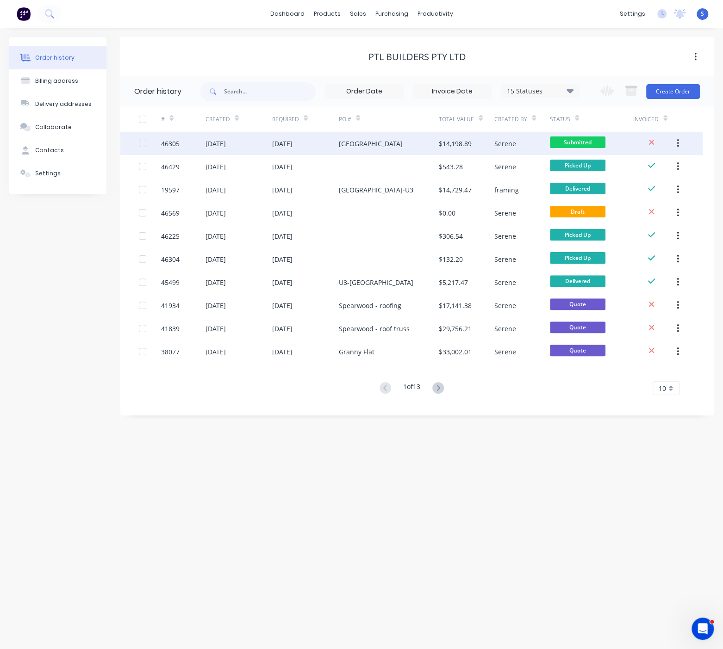
click at [374, 144] on div "[GEOGRAPHIC_DATA]" at bounding box center [371, 144] width 64 height 10
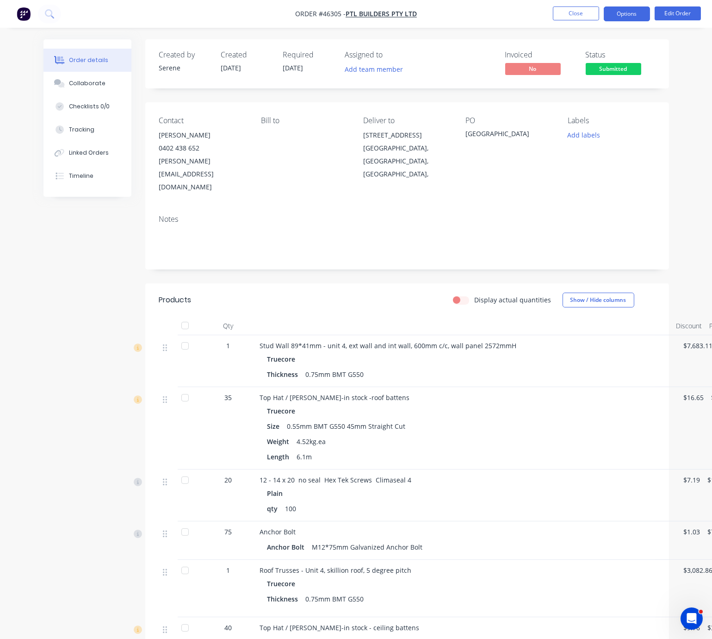
click at [622, 16] on button "Options" at bounding box center [627, 13] width 46 height 15
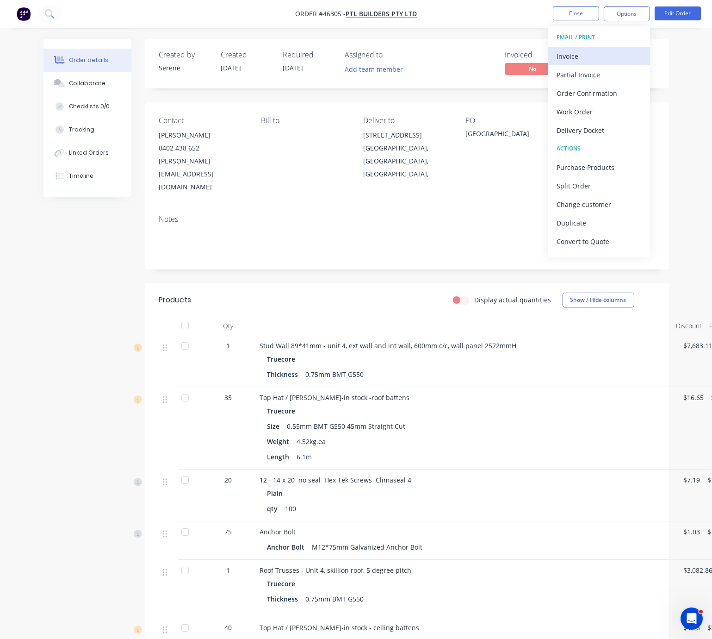
click at [594, 59] on div "Invoice" at bounding box center [599, 56] width 85 height 13
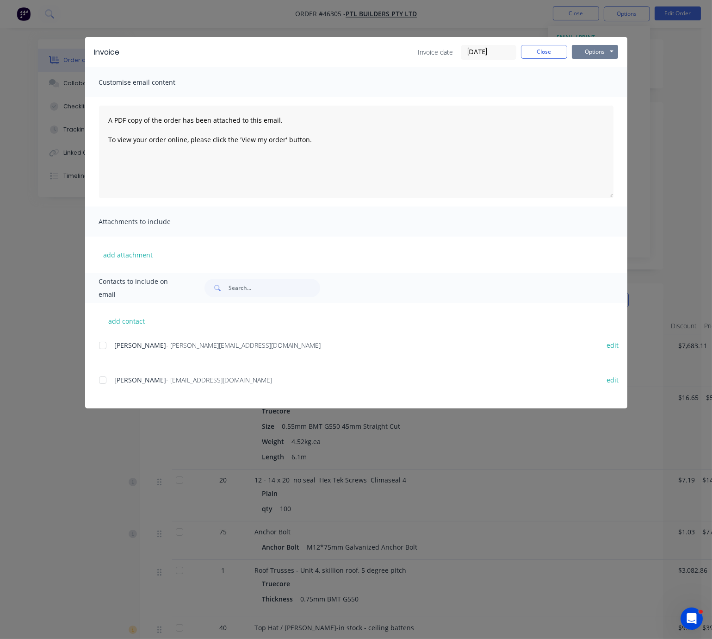
click at [610, 51] on button "Options" at bounding box center [595, 52] width 46 height 14
click at [605, 85] on button "Print" at bounding box center [601, 82] width 59 height 15
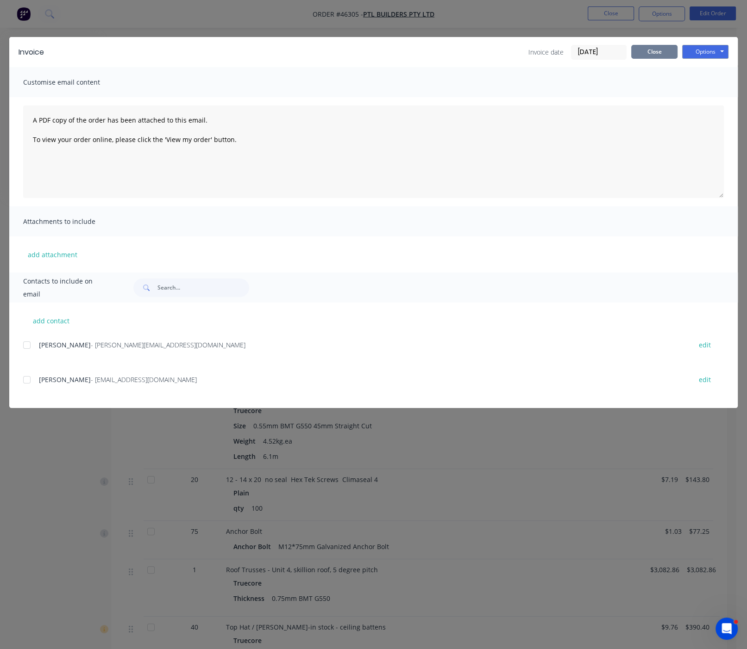
click at [650, 55] on button "Close" at bounding box center [654, 52] width 46 height 14
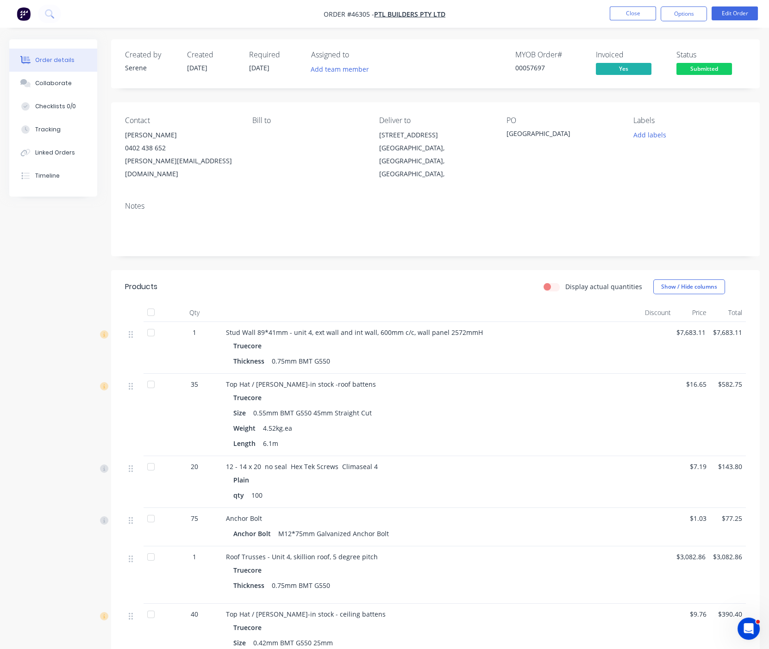
drag, startPoint x: 377, startPoint y: 274, endPoint x: 474, endPoint y: 275, distance: 97.2
click at [638, 12] on button "Close" at bounding box center [633, 13] width 46 height 14
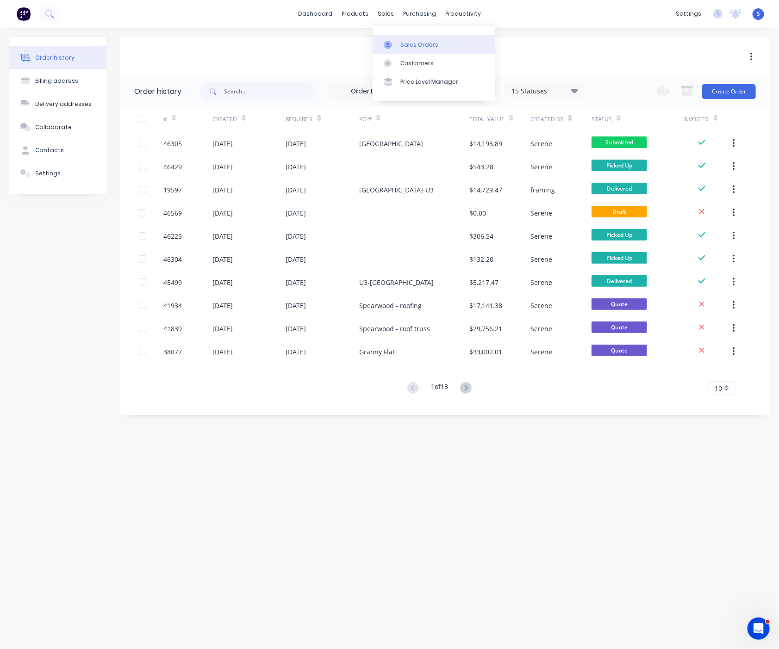
click at [413, 49] on div "Sales Orders" at bounding box center [419, 45] width 38 height 8
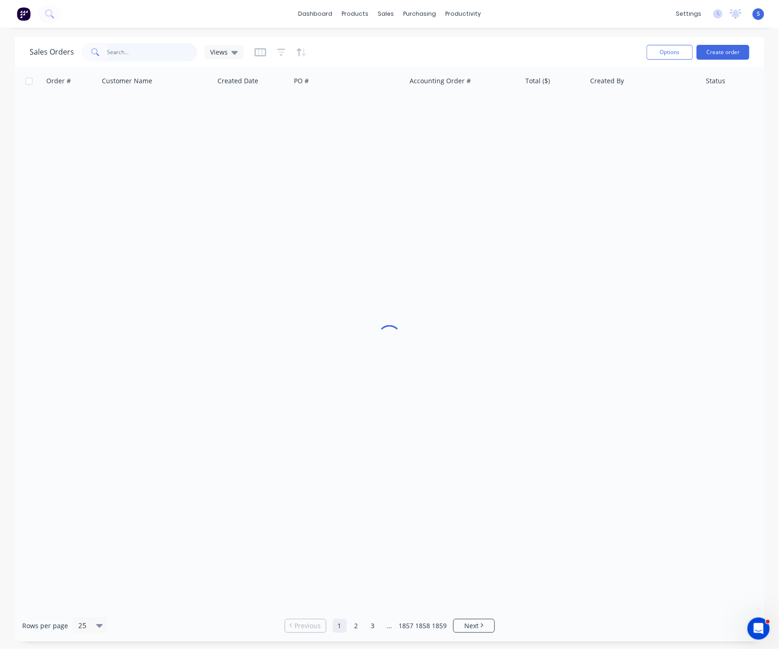
click at [143, 52] on input "text" at bounding box center [152, 52] width 90 height 19
type input "53907"
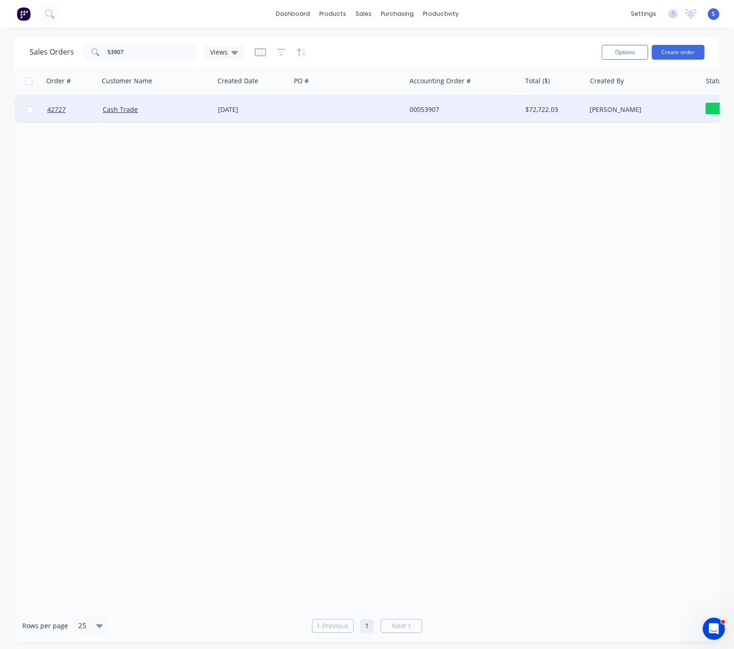
click at [361, 112] on div at bounding box center [348, 110] width 115 height 28
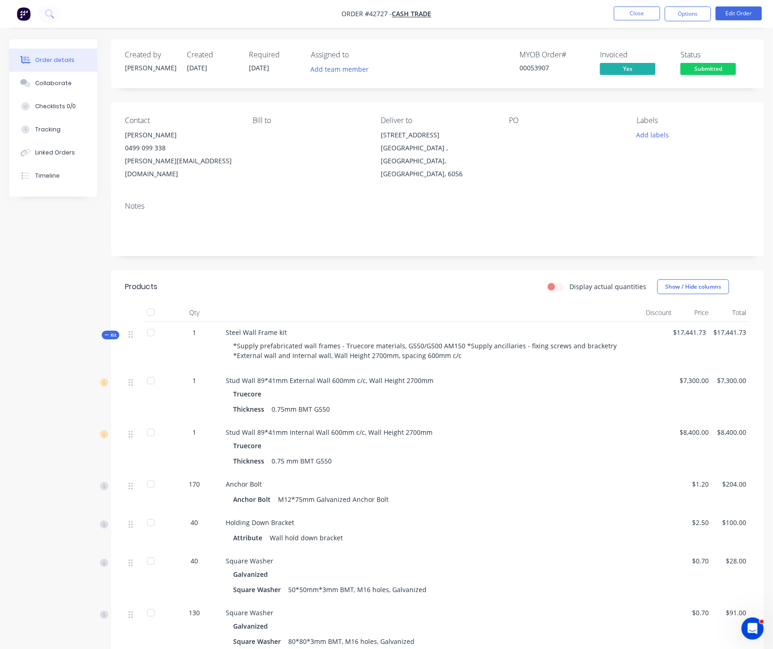
drag, startPoint x: 388, startPoint y: 281, endPoint x: 475, endPoint y: 164, distance: 146.6
click at [647, 9] on button "Close" at bounding box center [637, 13] width 46 height 14
